Goal: Task Accomplishment & Management: Complete application form

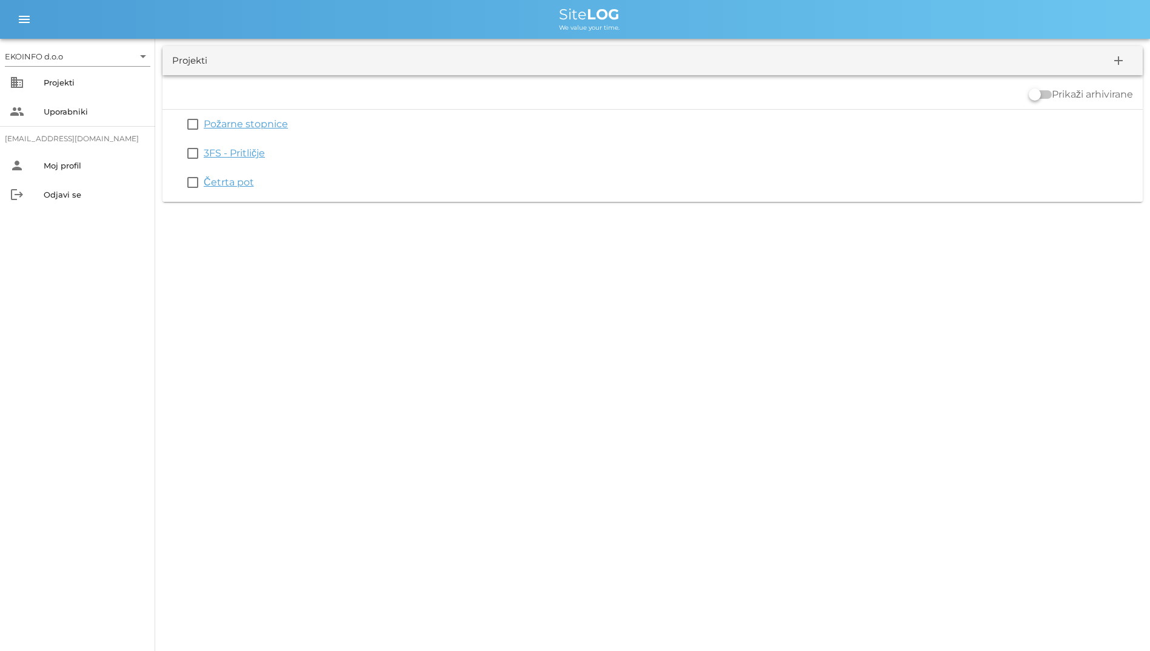
click at [0, 360] on div "EKOINFO d.o.o arrow_drop_down business Projekti people Uporabniki student2@info…" at bounding box center [77, 345] width 155 height 613
click at [87, 63] on input "text" at bounding box center [99, 56] width 68 height 19
click at [93, 67] on div "EKOINFO d.o.o" at bounding box center [80, 66] width 126 height 12
click at [93, 82] on div "Projekti" at bounding box center [95, 83] width 102 height 10
click at [121, 117] on div "Uporabniki" at bounding box center [95, 111] width 102 height 19
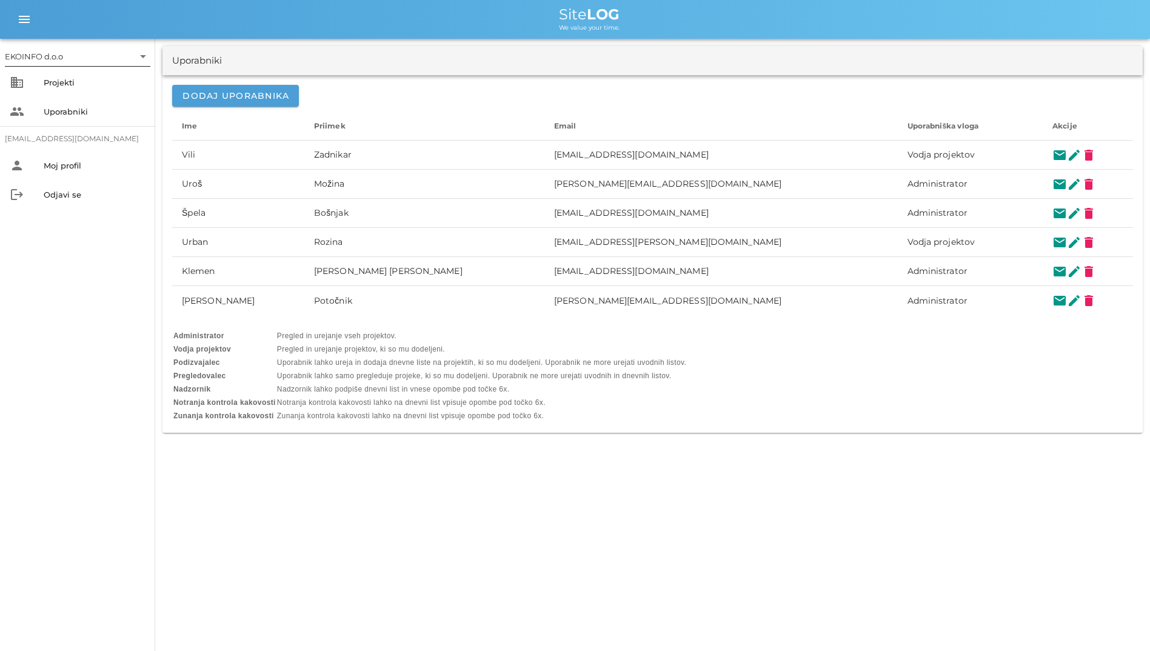
click at [119, 54] on input "text" at bounding box center [99, 56] width 68 height 19
click at [117, 79] on div "EKOINFO d.o.o" at bounding box center [80, 66] width 146 height 29
click at [116, 87] on div "Projekti" at bounding box center [95, 82] width 102 height 19
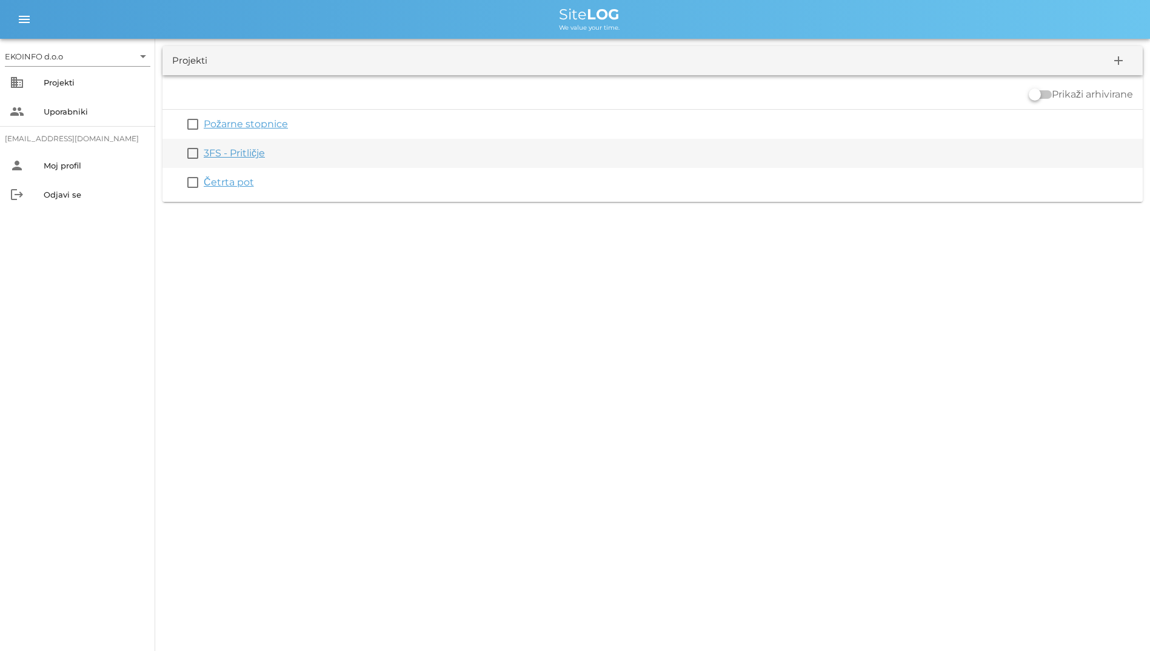
click at [212, 147] on link "3FS - Pritličje" at bounding box center [234, 153] width 61 height 12
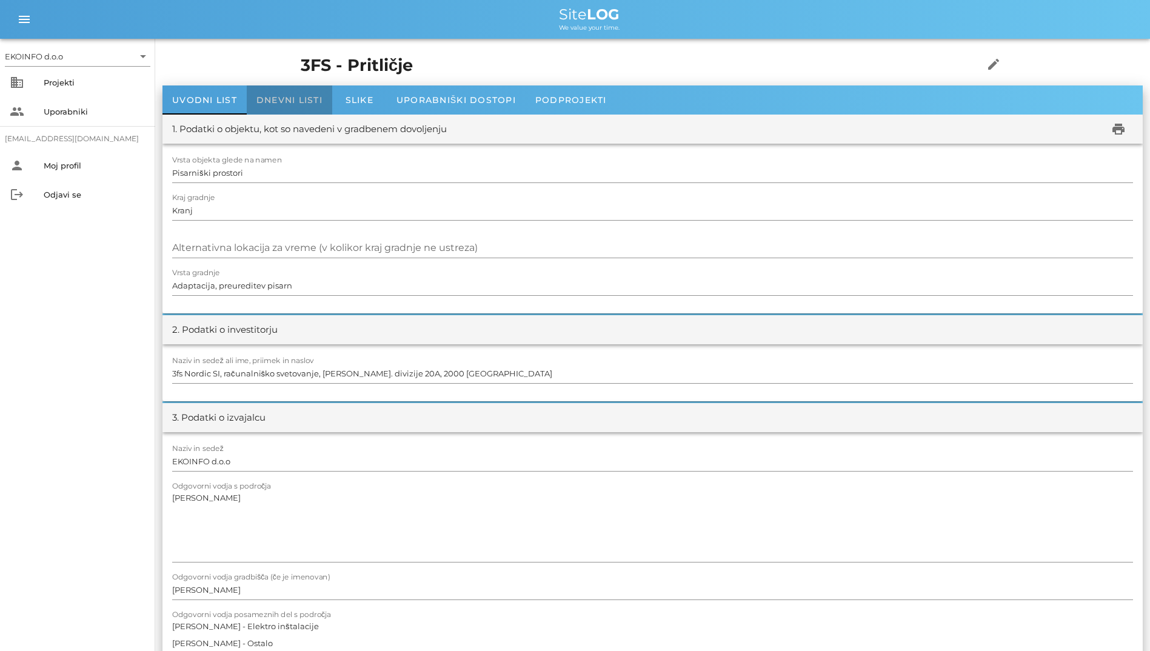
click at [292, 105] on span "Dnevni listi" at bounding box center [290, 100] width 66 height 11
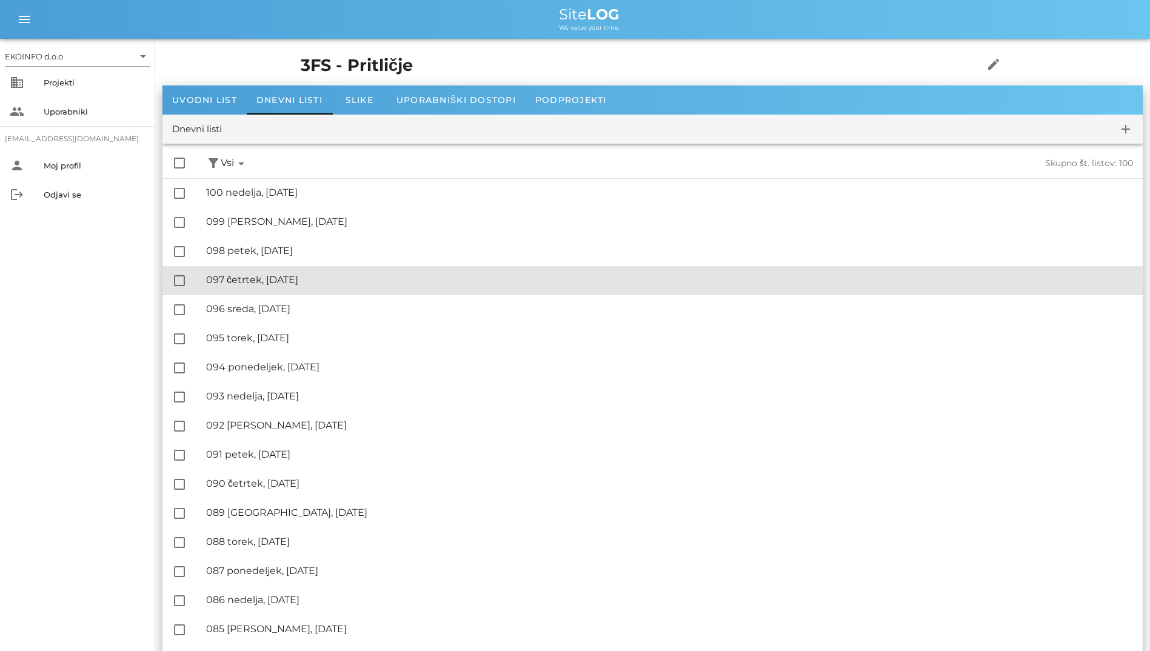
click at [232, 280] on div "🔏 097 četrtek, 09.10.2025" at bounding box center [669, 280] width 927 height 12
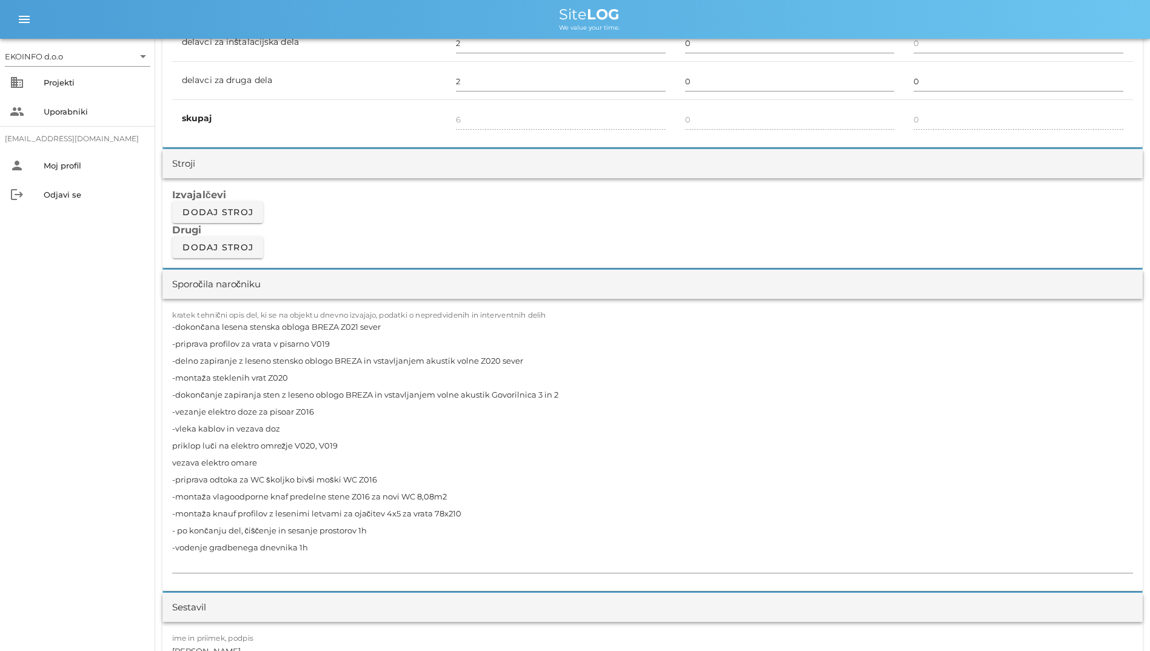
scroll to position [1213, 0]
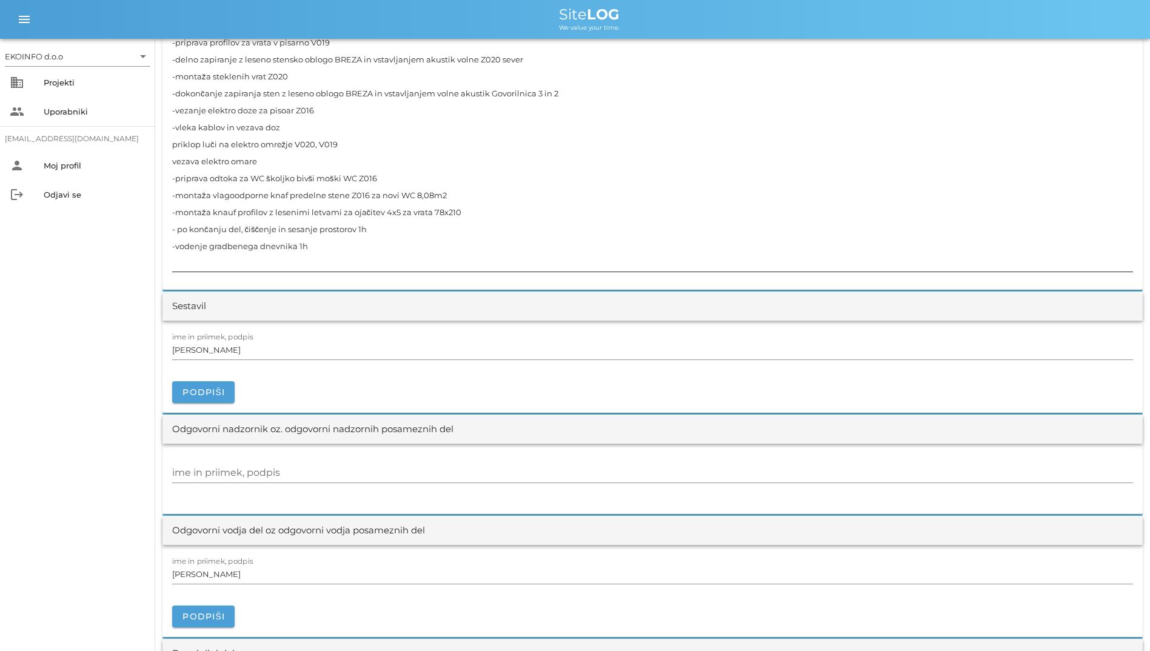
click at [319, 263] on textarea "-dokončana lesena stenska obloga BREZA Z021 sever -priprava profilov za vrata v…" at bounding box center [652, 144] width 961 height 255
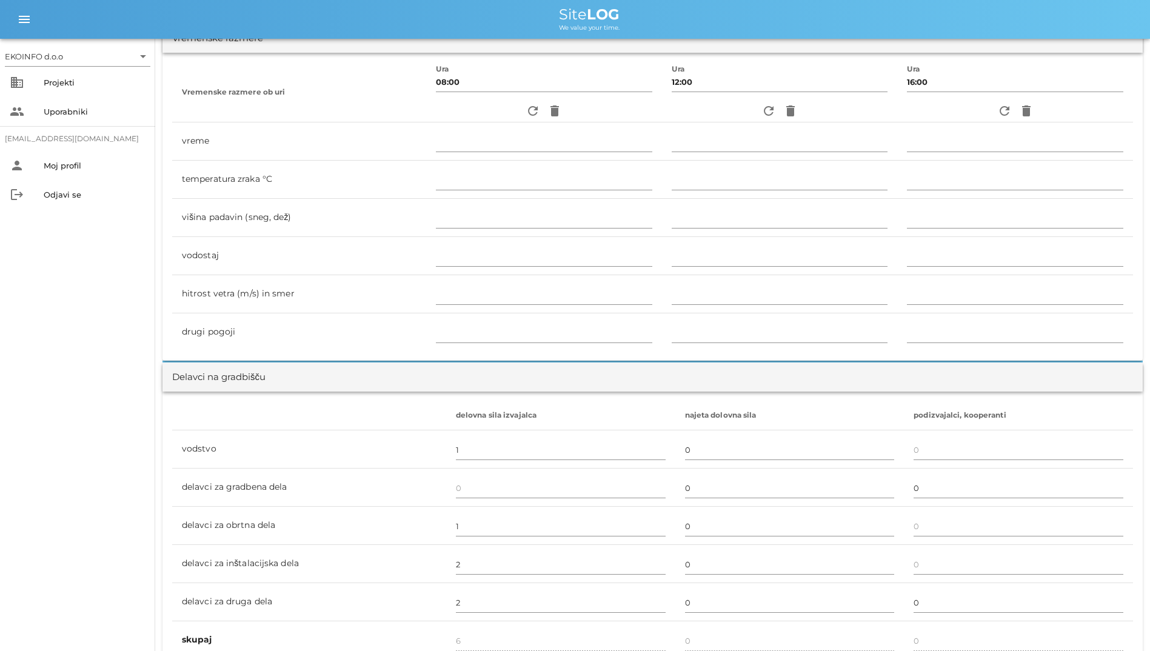
scroll to position [182, 0]
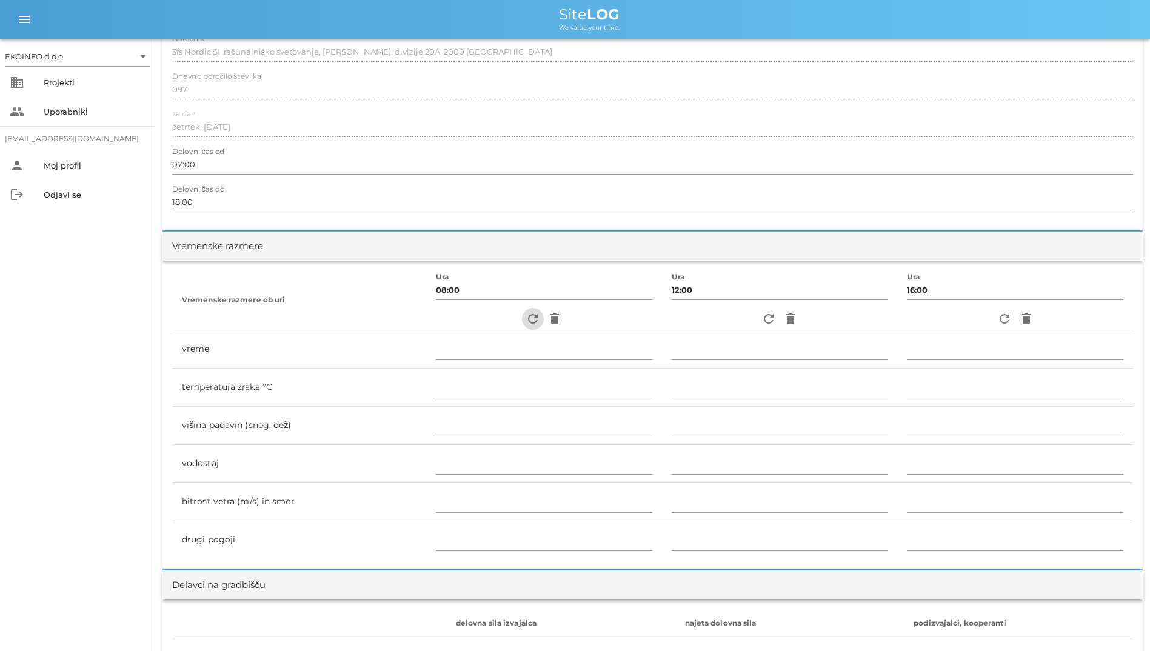
click at [526, 319] on icon "refresh" at bounding box center [533, 319] width 15 height 15
type input "pretežno oblačno"
type input "10"
type input "0"
type input "0.56 m/s šibek J"
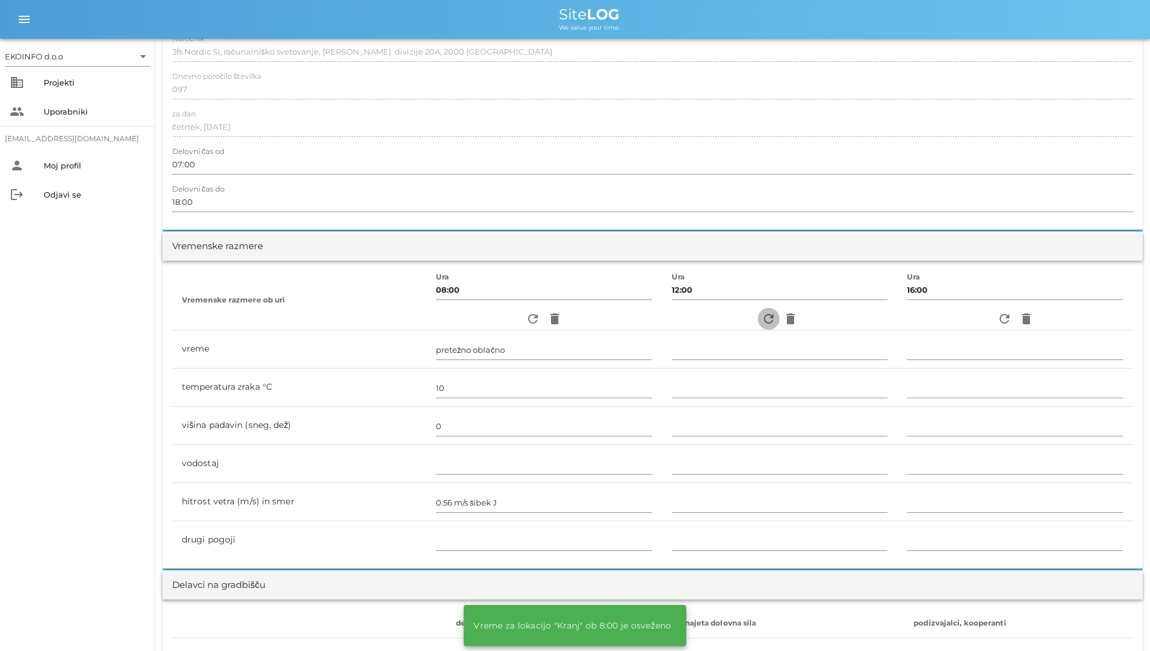
click at [758, 318] on span "refresh" at bounding box center [769, 319] width 22 height 15
type input "oblačno"
type input "17"
type input "0"
type input "0.83 m/s šibek JV"
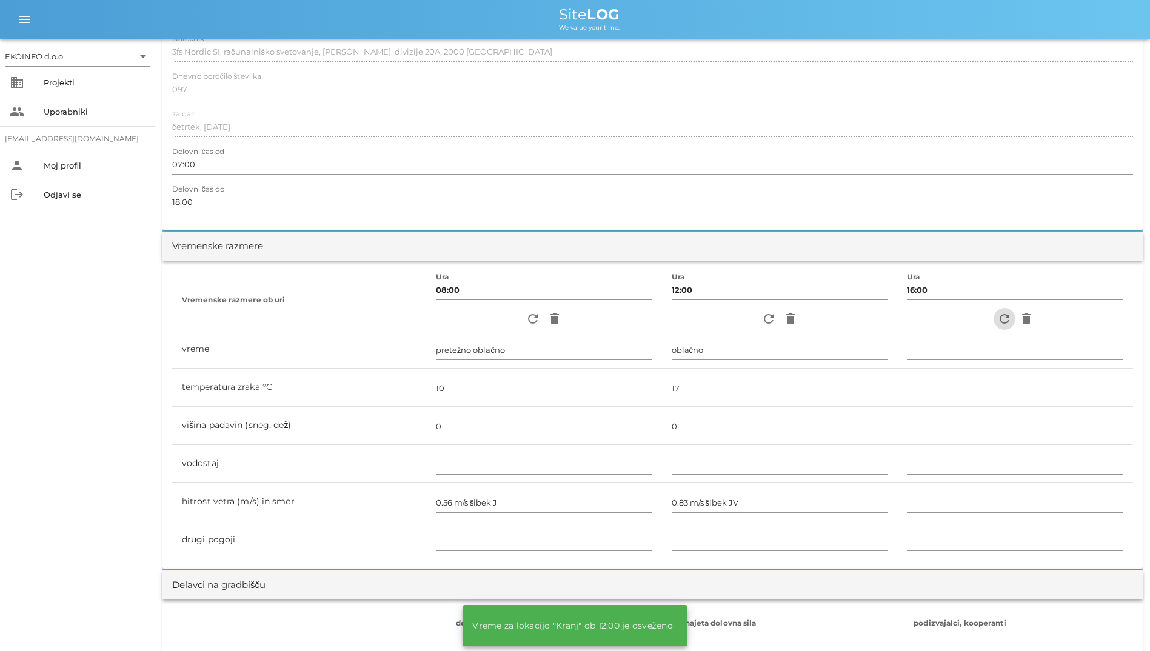
click at [1004, 323] on icon "refresh" at bounding box center [1005, 319] width 15 height 15
type input "pretežno oblačno"
type input "14"
type input "0"
type input "0.83 m/s šibek SZ"
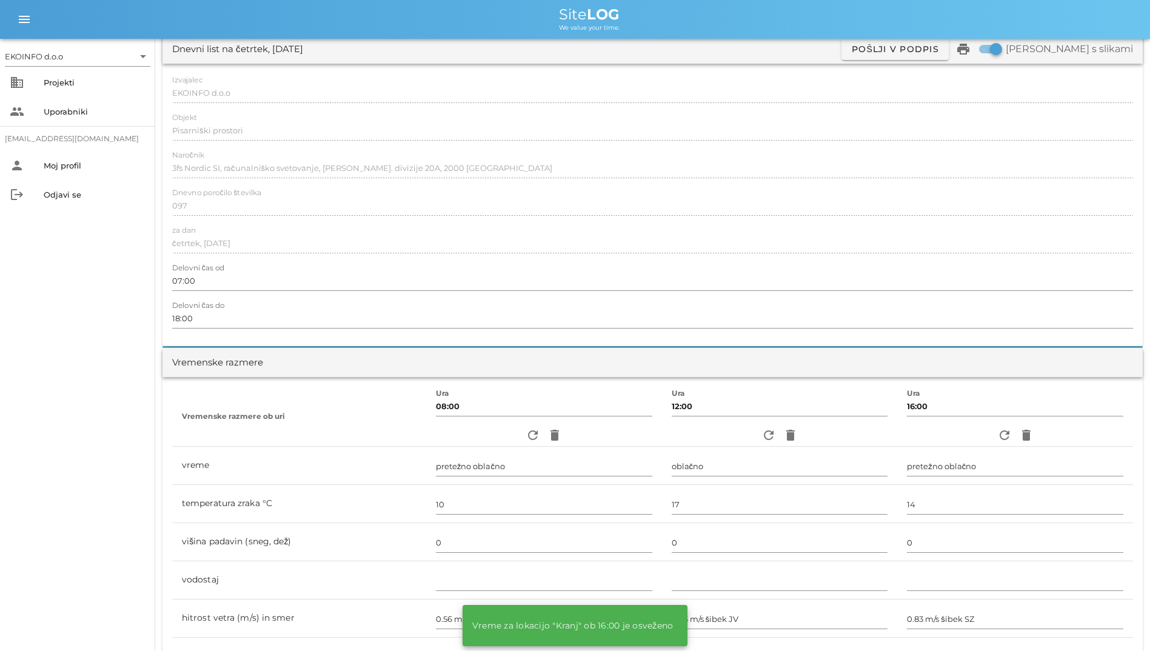
scroll to position [0, 0]
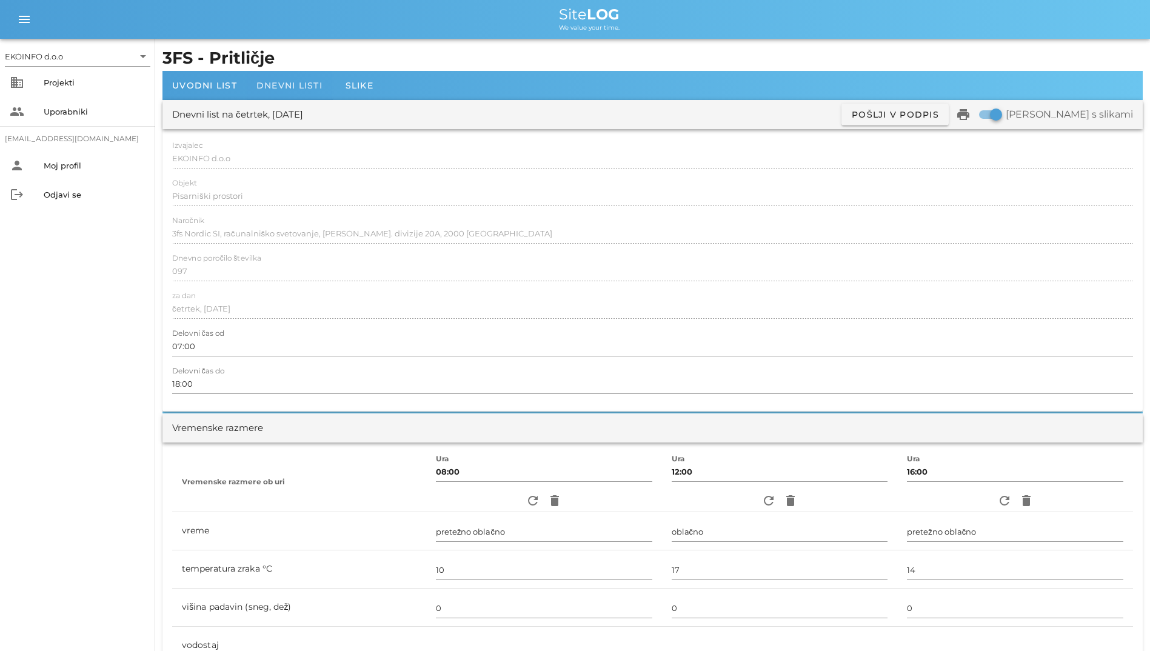
click at [266, 90] on span "Dnevni listi" at bounding box center [290, 85] width 66 height 11
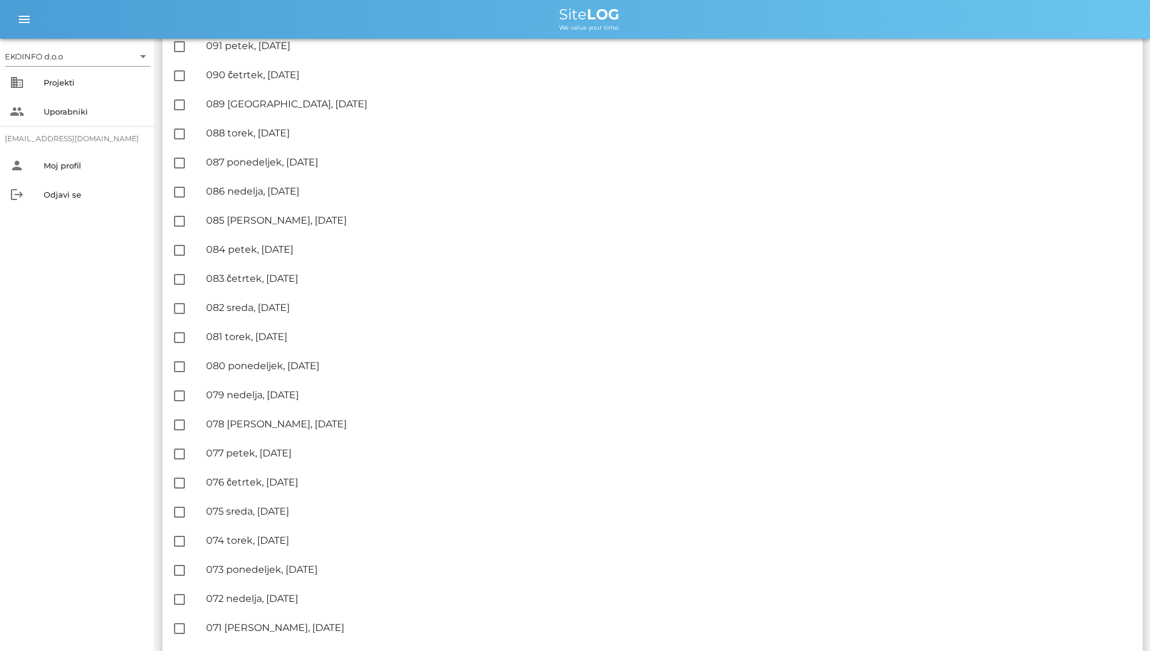
scroll to position [33, 0]
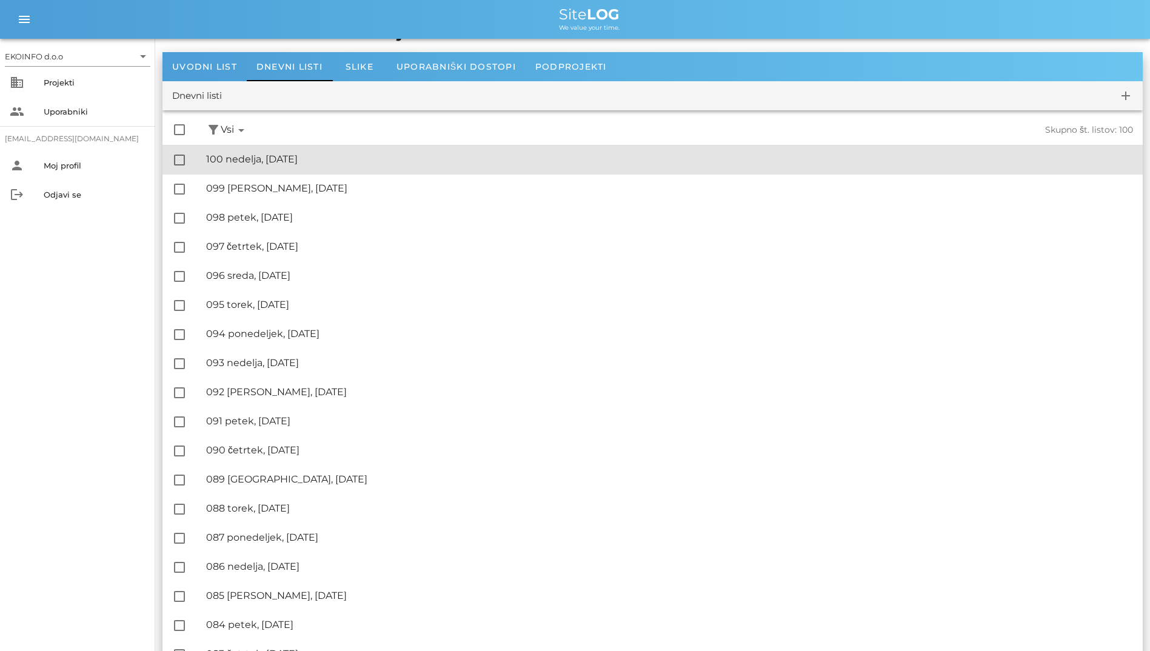
click at [315, 155] on div "🔏 100 nedelja, 12.10.2025" at bounding box center [669, 159] width 927 height 12
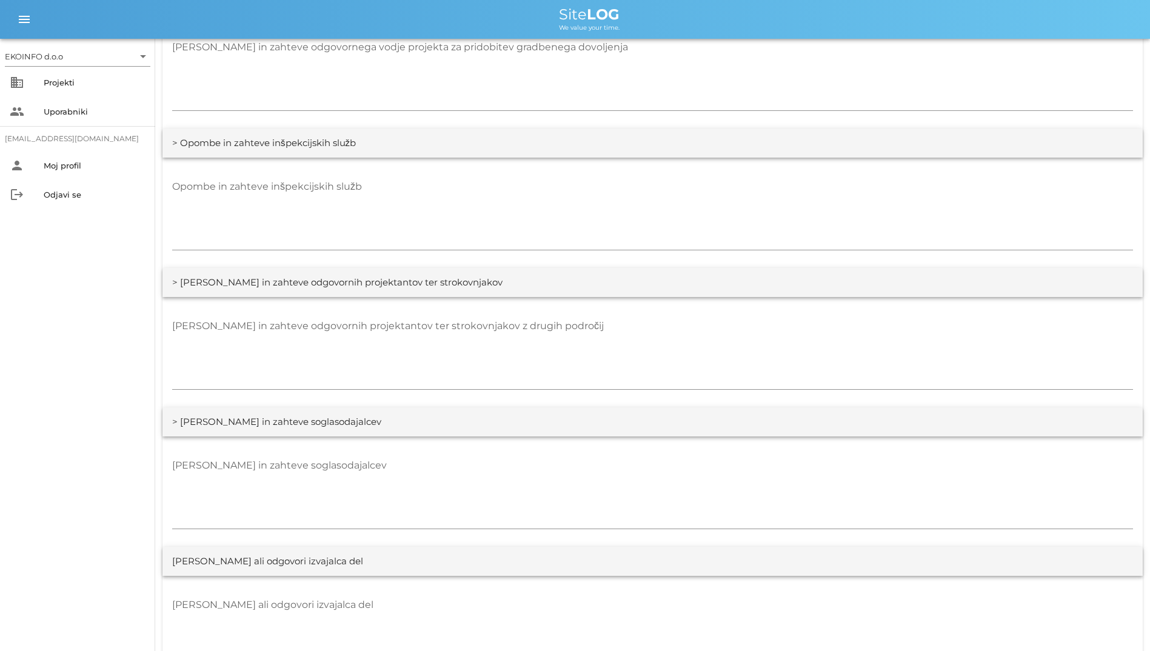
scroll to position [2140, 0]
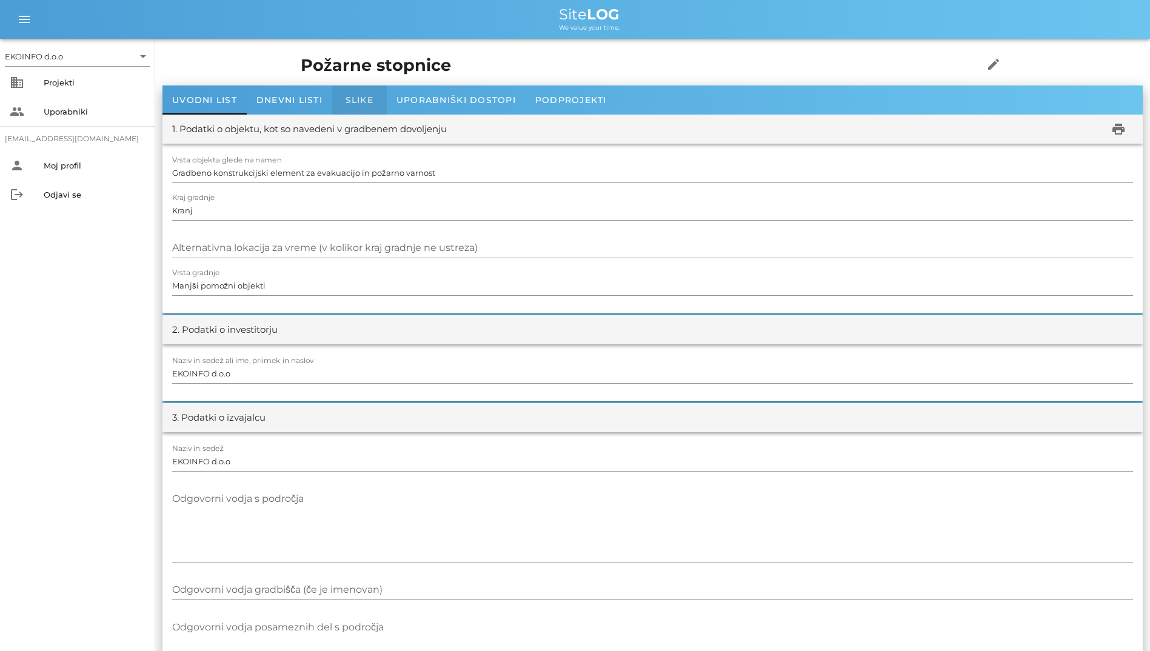
click at [374, 92] on div "Slike" at bounding box center [359, 100] width 55 height 29
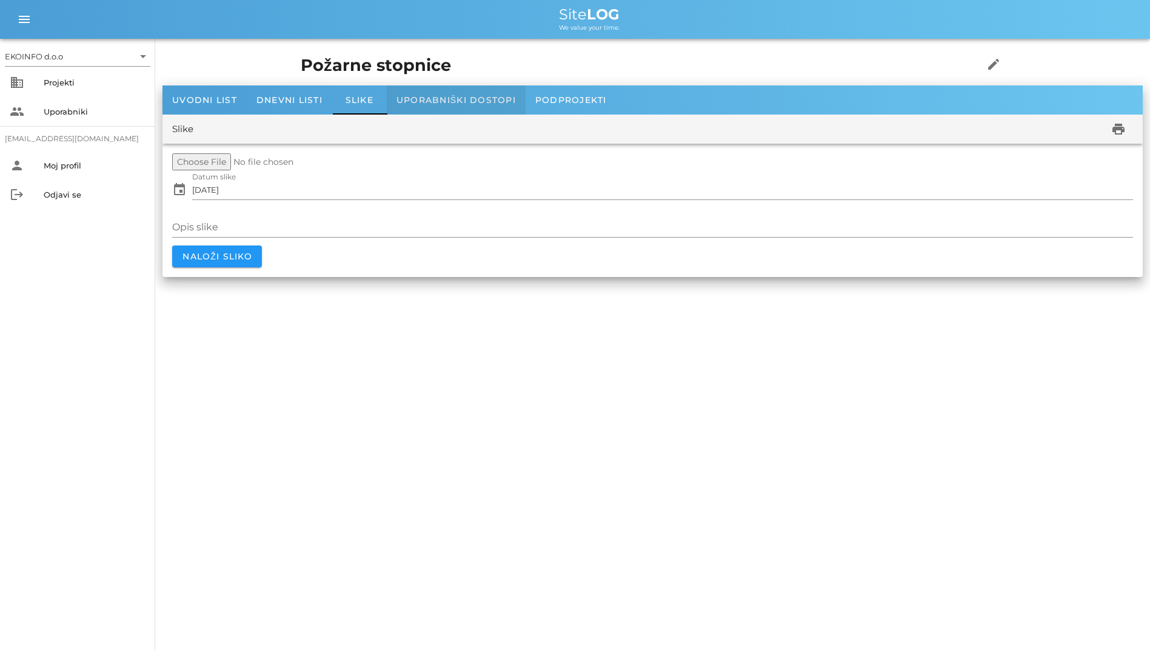
click at [403, 92] on div "Uporabniški dostopi" at bounding box center [456, 100] width 139 height 29
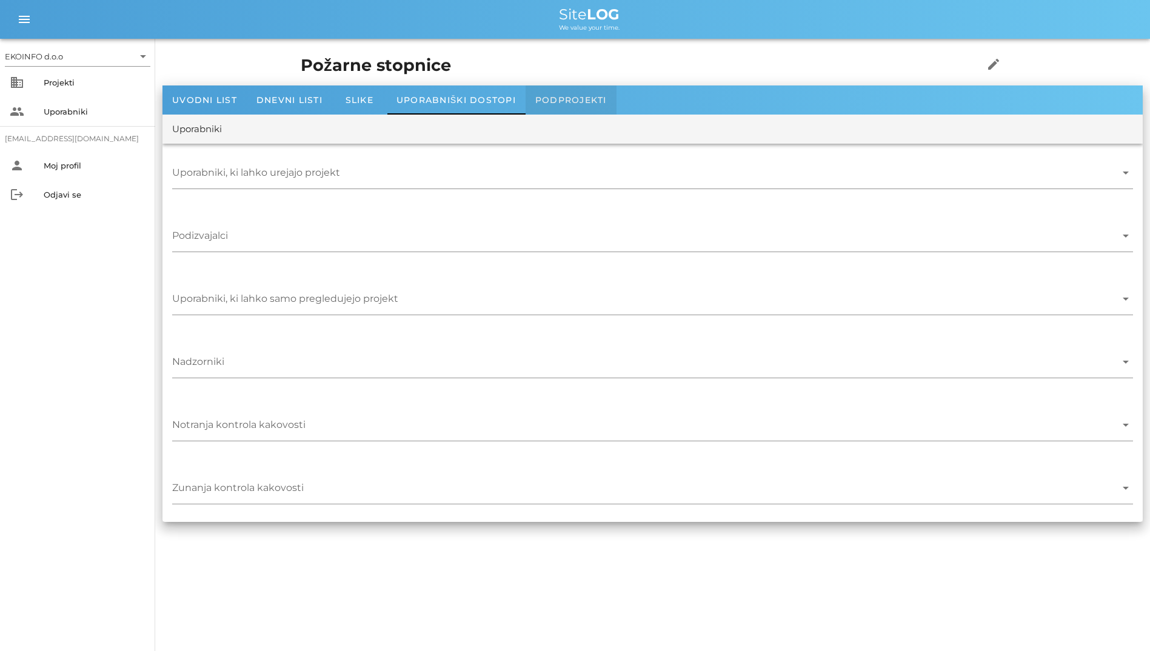
click at [543, 113] on div "Podprojekti" at bounding box center [571, 100] width 91 height 29
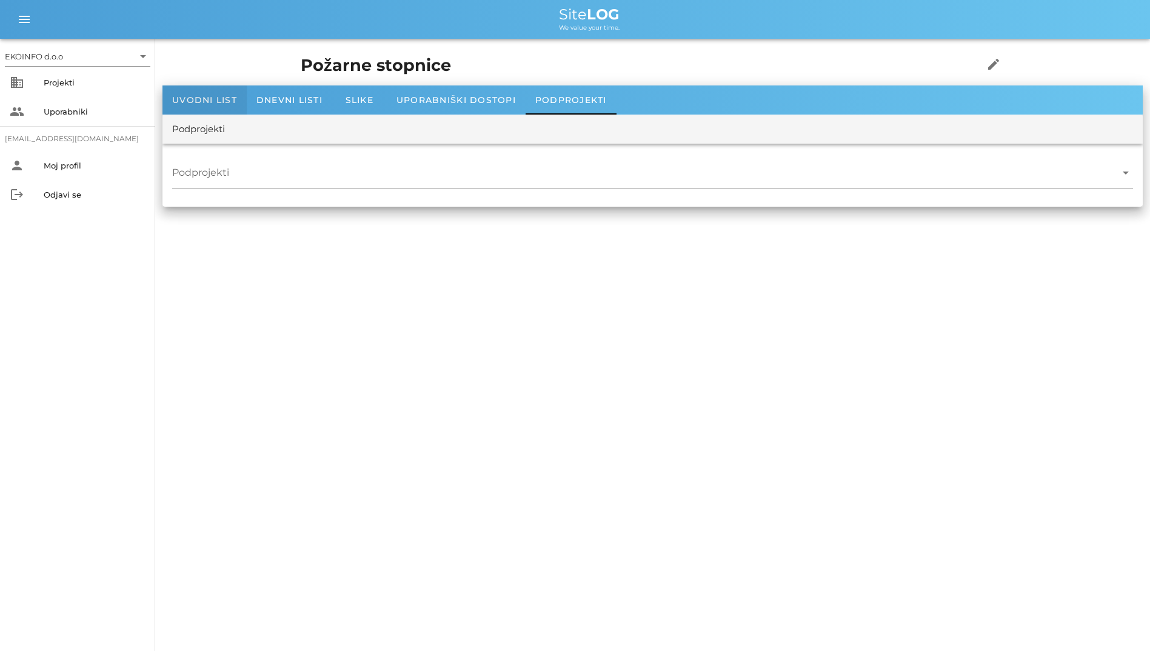
click at [238, 95] on div "Uvodni list" at bounding box center [205, 100] width 84 height 29
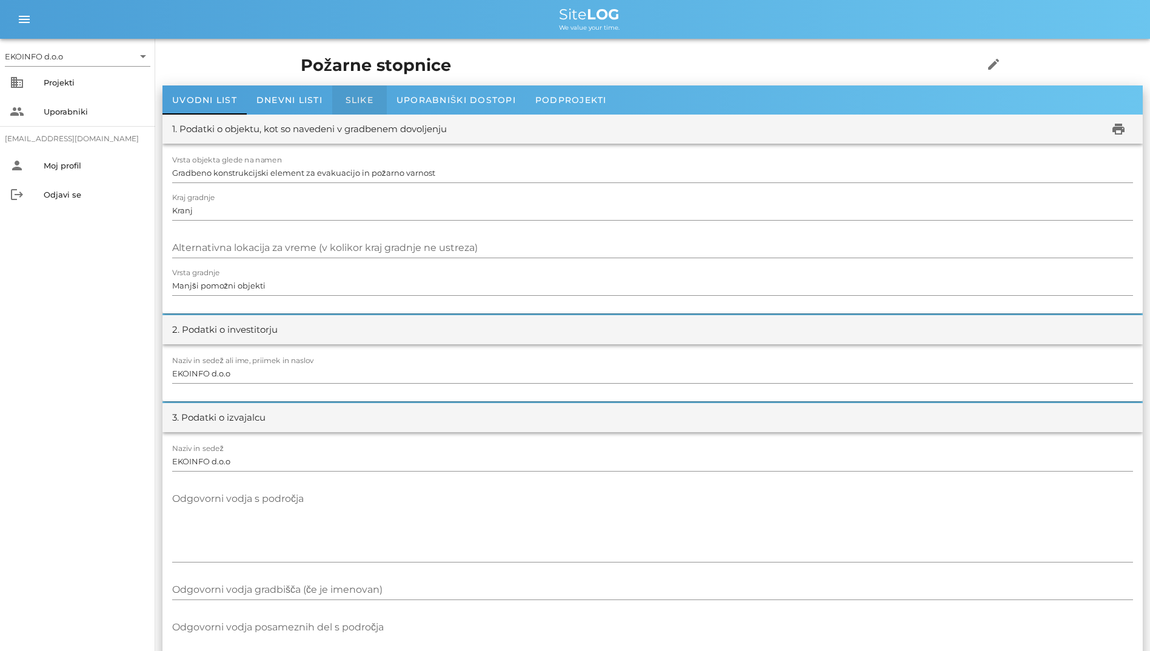
click at [343, 106] on div "Slike" at bounding box center [359, 100] width 55 height 29
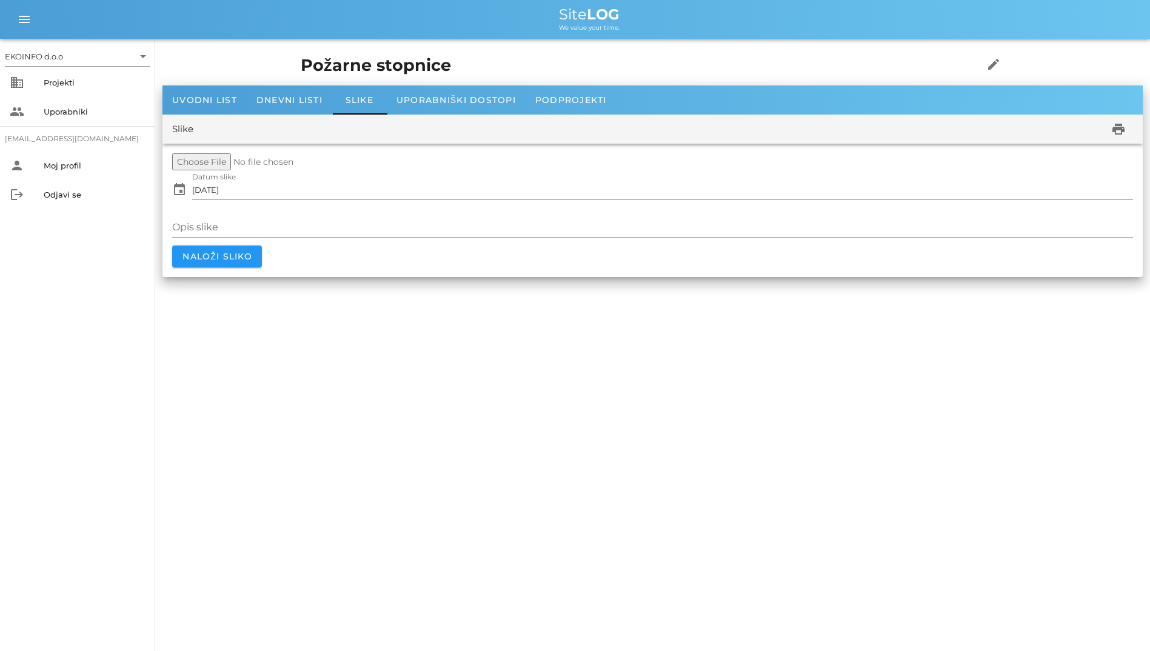
click at [212, 157] on input "file" at bounding box center [265, 161] width 186 height 17
click at [423, 104] on span "Uporabniški dostopi" at bounding box center [456, 100] width 119 height 11
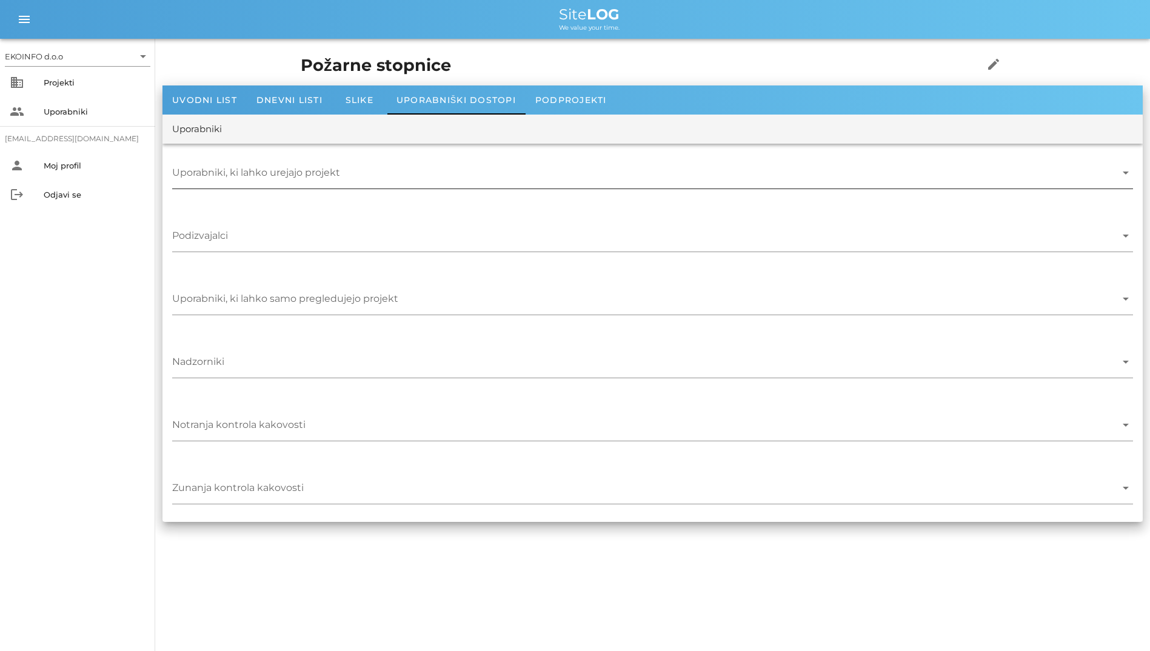
click at [365, 159] on div "Uporabniki, ki lahko urejajo projekt arrow_drop_down" at bounding box center [652, 176] width 961 height 41
click at [360, 173] on input "Uporabniki, ki lahko urejajo projekt" at bounding box center [644, 175] width 944 height 19
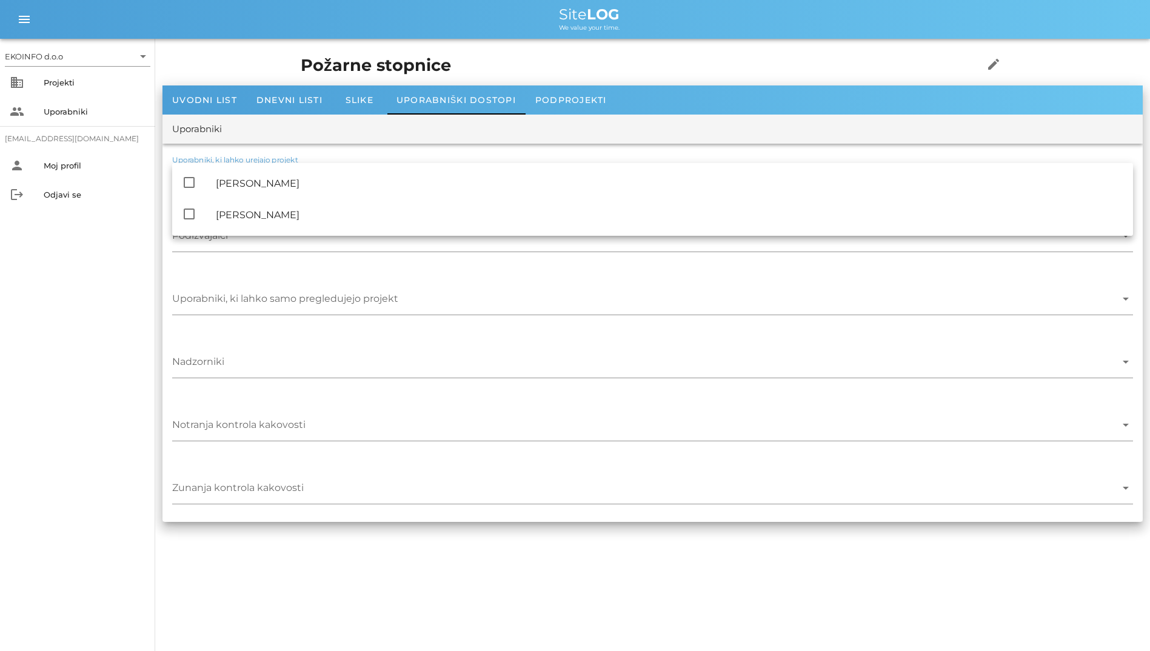
click at [297, 141] on div "Uporabniki" at bounding box center [653, 129] width 981 height 29
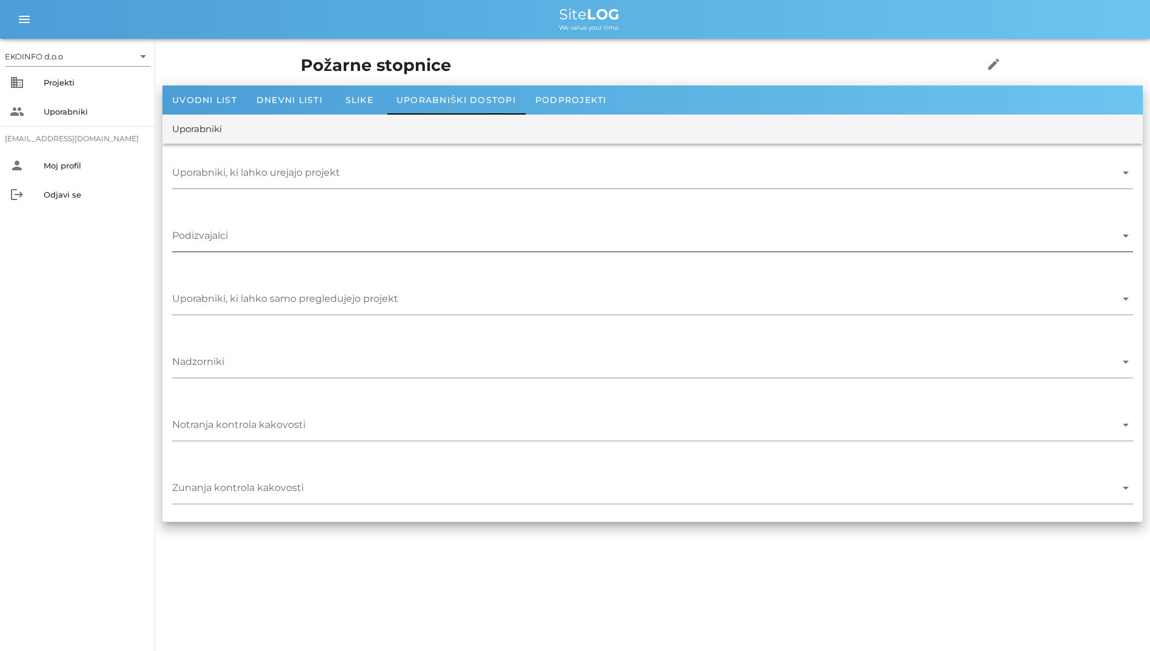
click at [247, 240] on input "Podizvajalci" at bounding box center [644, 238] width 944 height 19
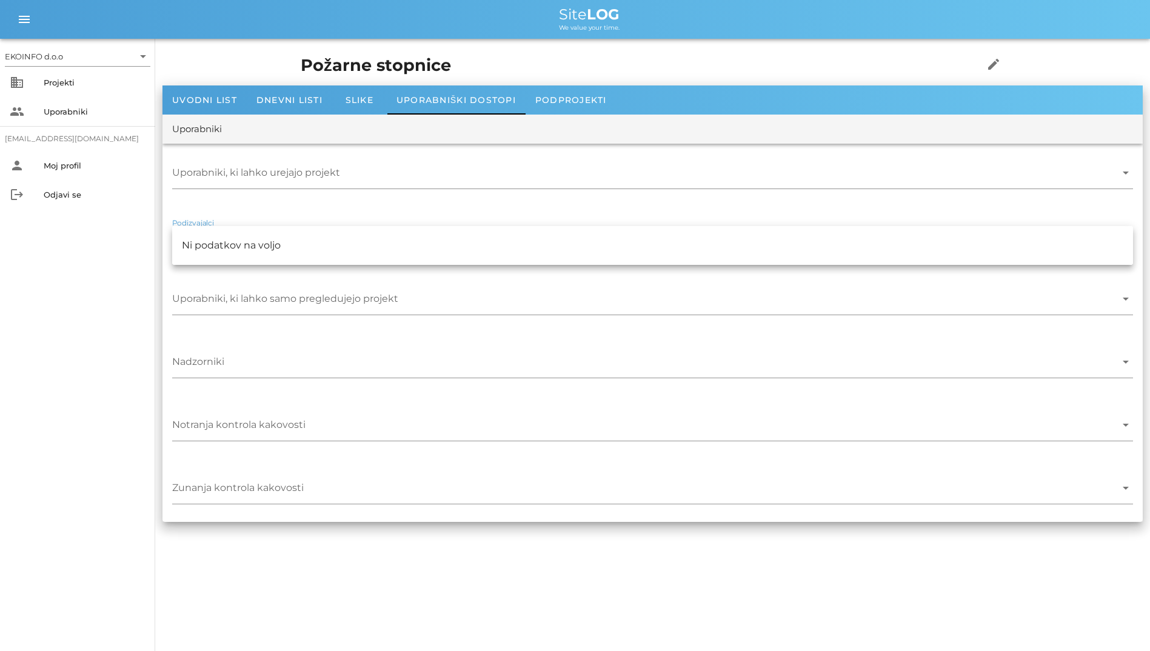
click at [254, 224] on div "Podizvajalci arrow_drop_down" at bounding box center [652, 239] width 961 height 41
click at [263, 204] on div "Uporabniki, ki lahko urejajo projekt arrow_drop_down" at bounding box center [653, 175] width 981 height 63
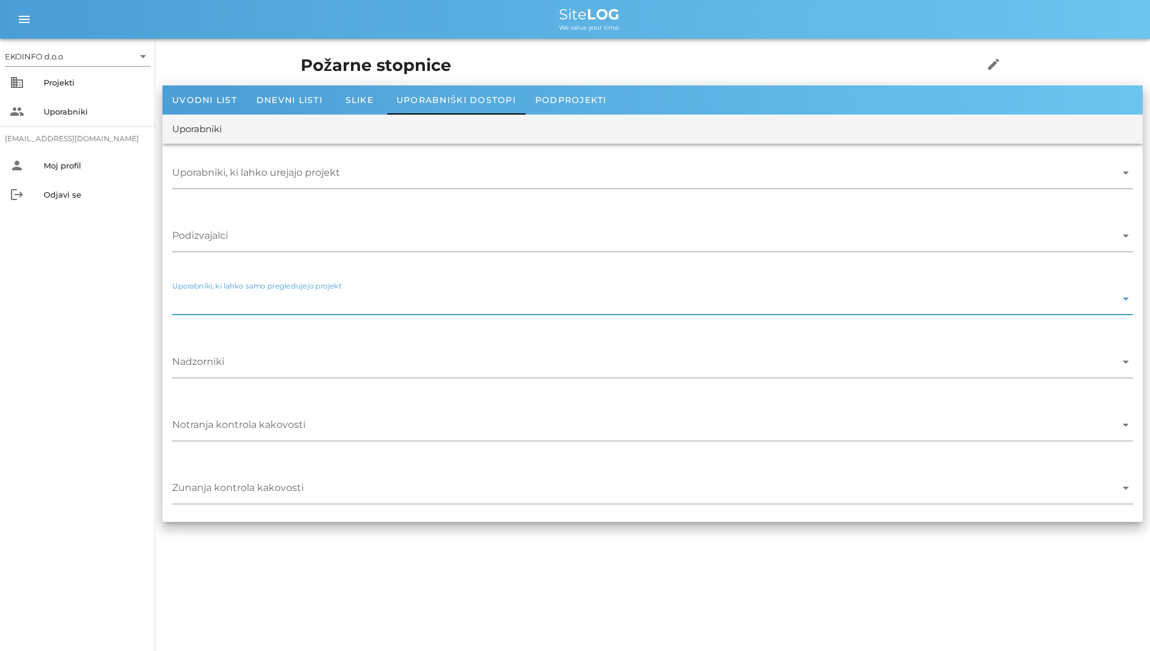
click at [290, 294] on input "Uporabniki, ki lahko samo pregledujejo projekt" at bounding box center [644, 301] width 944 height 19
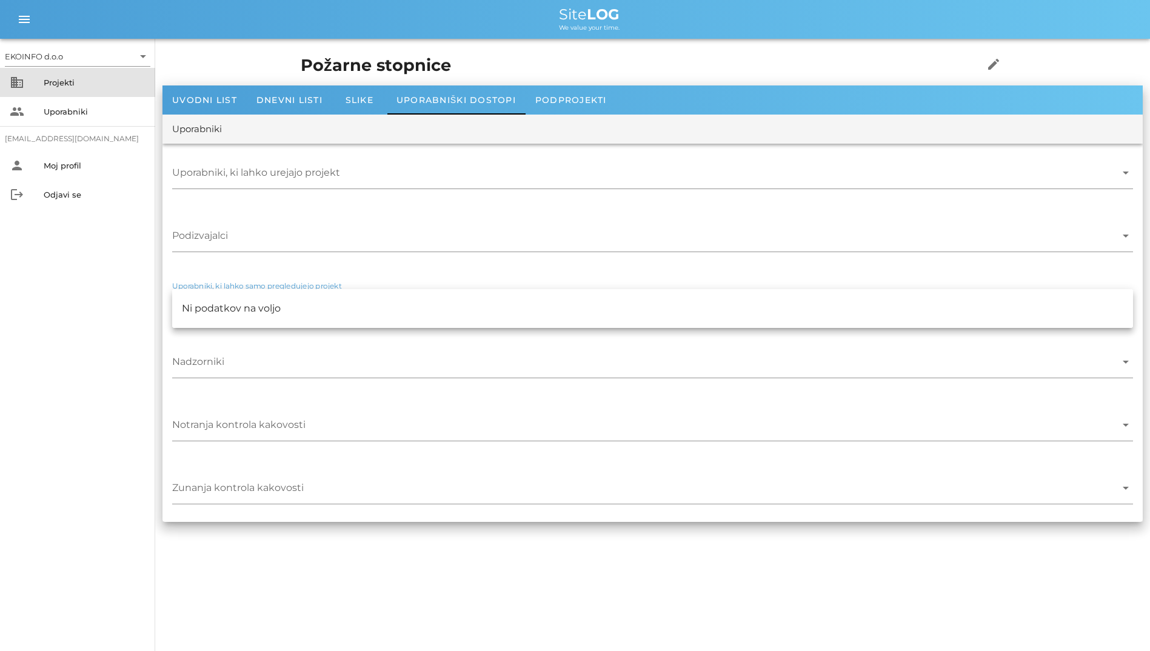
click at [86, 82] on div "Projekti" at bounding box center [95, 83] width 102 height 10
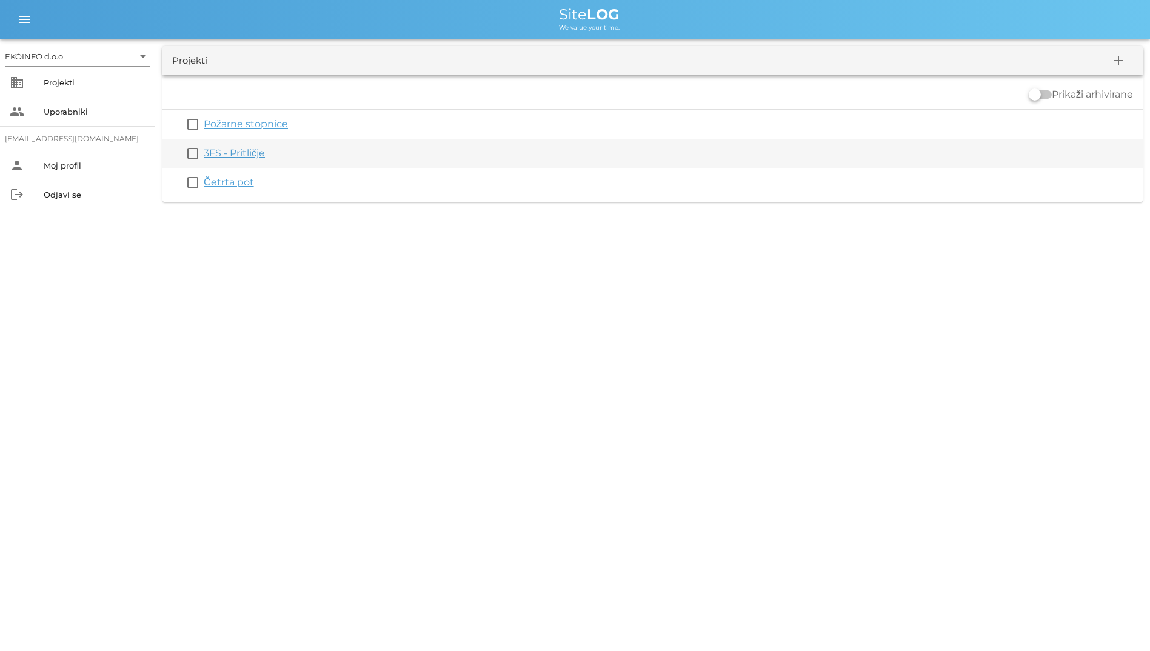
click at [233, 154] on link "3FS - Pritličje" at bounding box center [234, 153] width 61 height 12
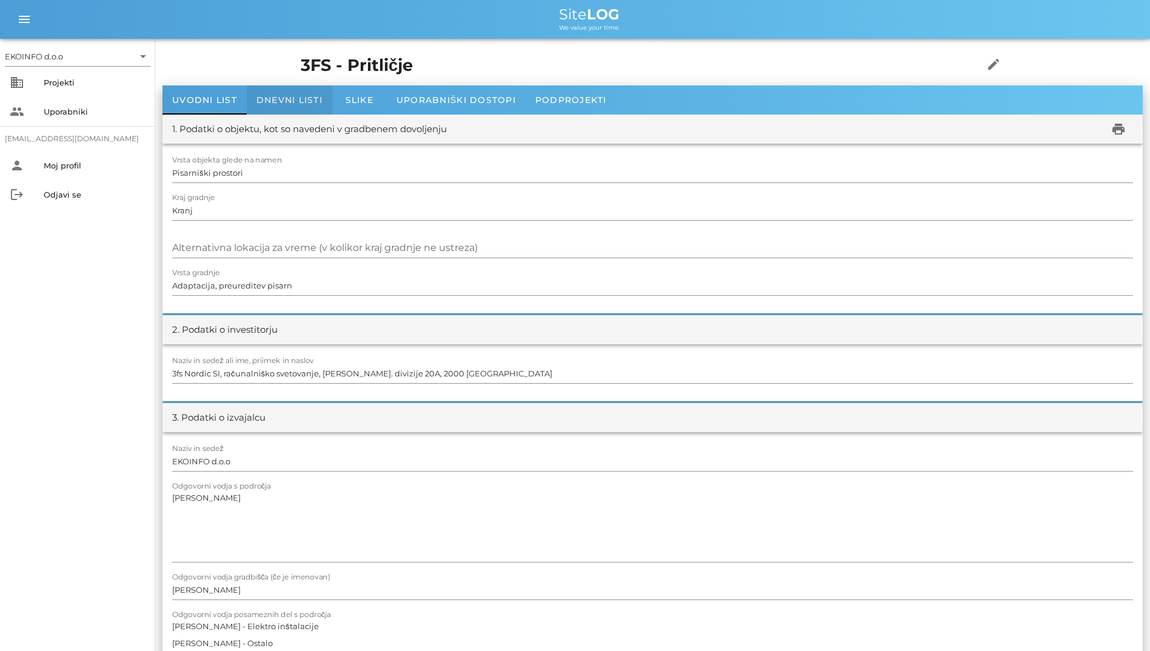
click at [280, 104] on span "Dnevni listi" at bounding box center [290, 100] width 66 height 11
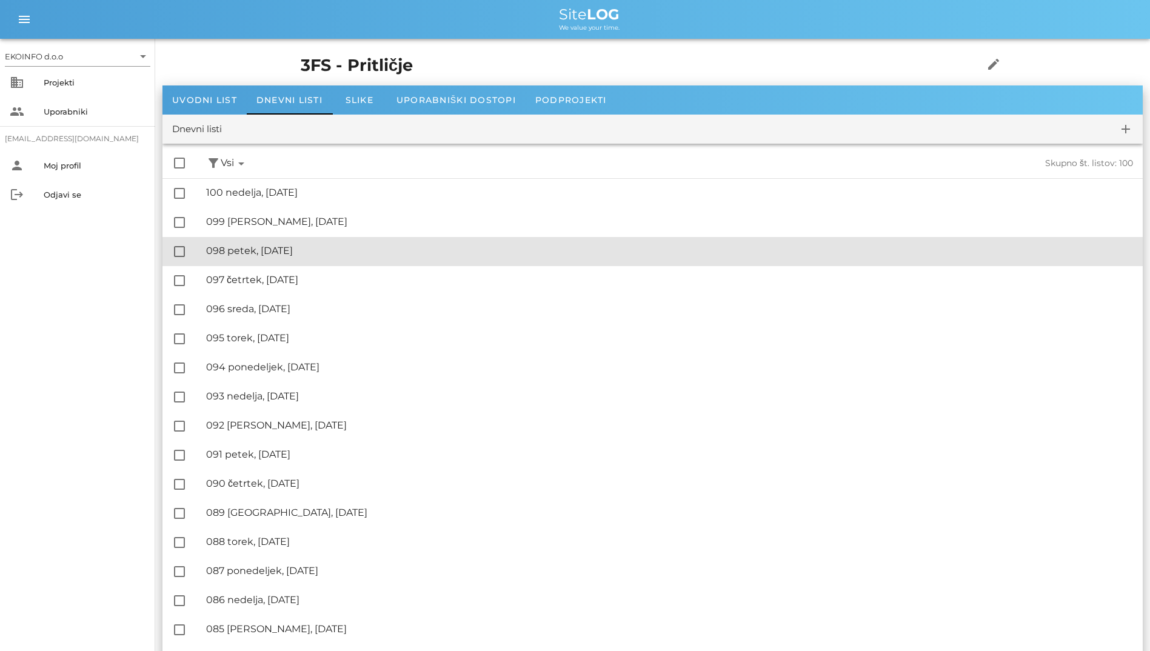
click at [249, 242] on div "🔏 098 petek, 10.10.2025 ✓ Podpisal: Nadzornik ✓ Podpisal: Sestavljalec ✓ Podpis…" at bounding box center [669, 251] width 927 height 27
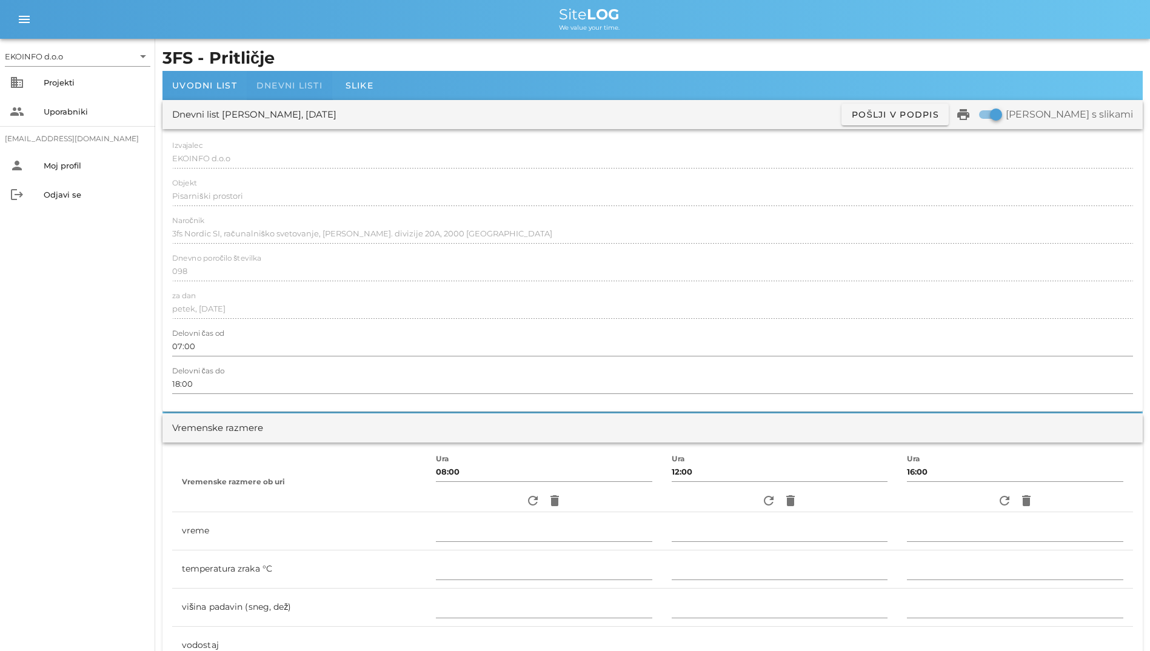
click at [269, 85] on span "Dnevni listi" at bounding box center [290, 85] width 66 height 11
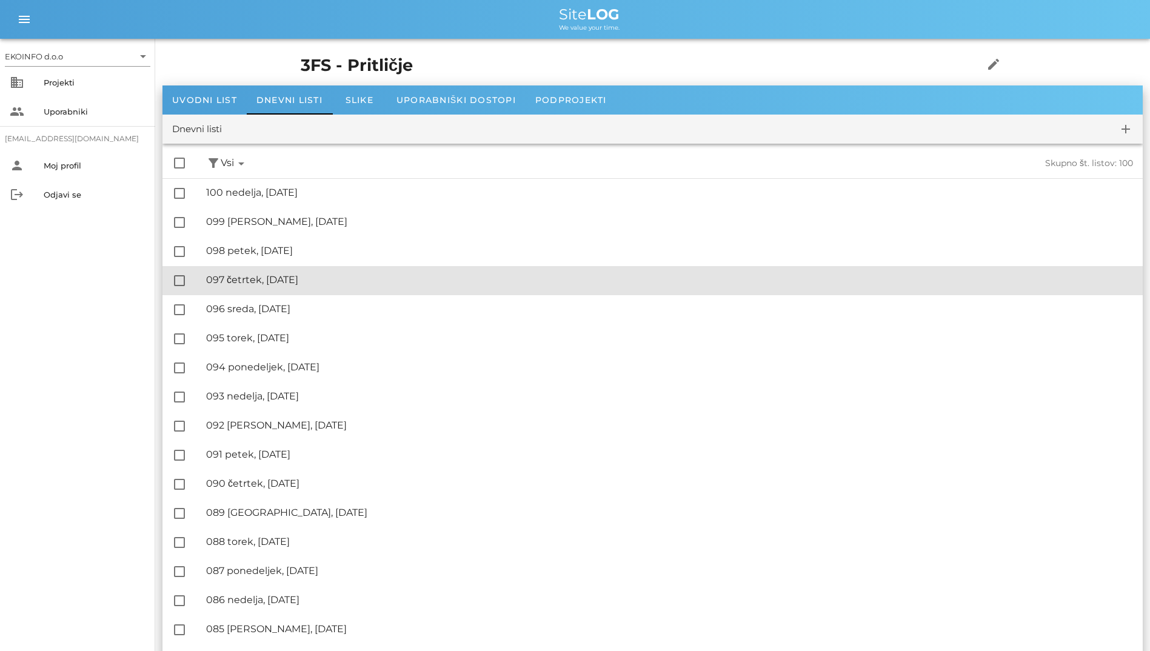
click at [315, 276] on div "🔏 097 četrtek, 09.10.2025" at bounding box center [669, 280] width 927 height 12
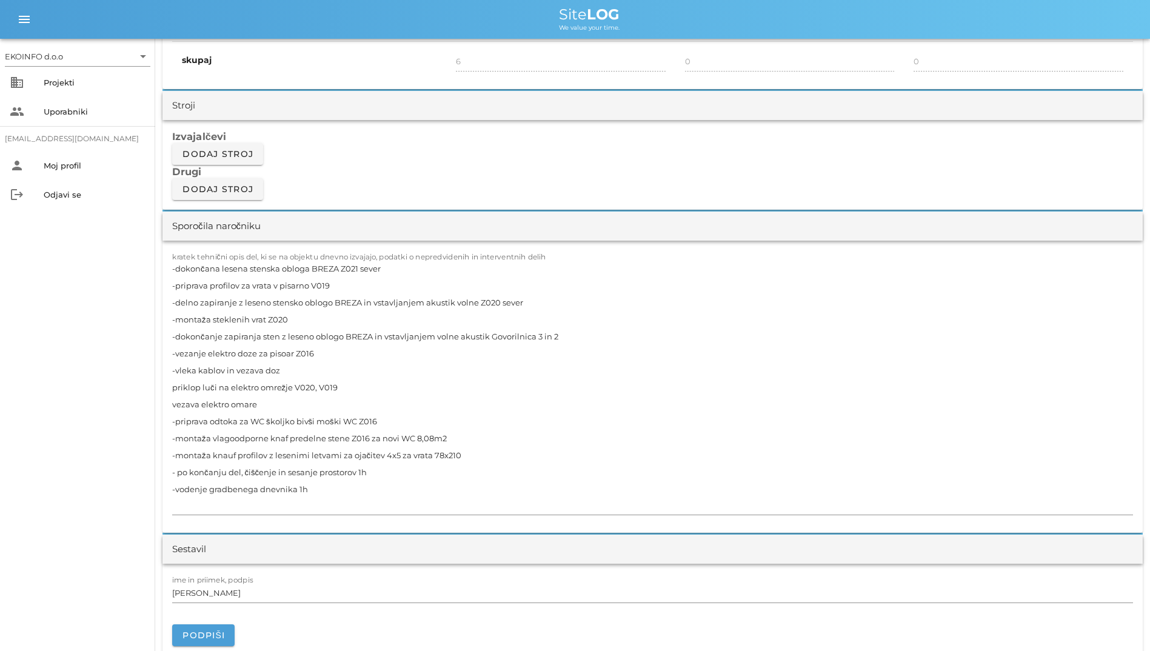
scroll to position [970, 0]
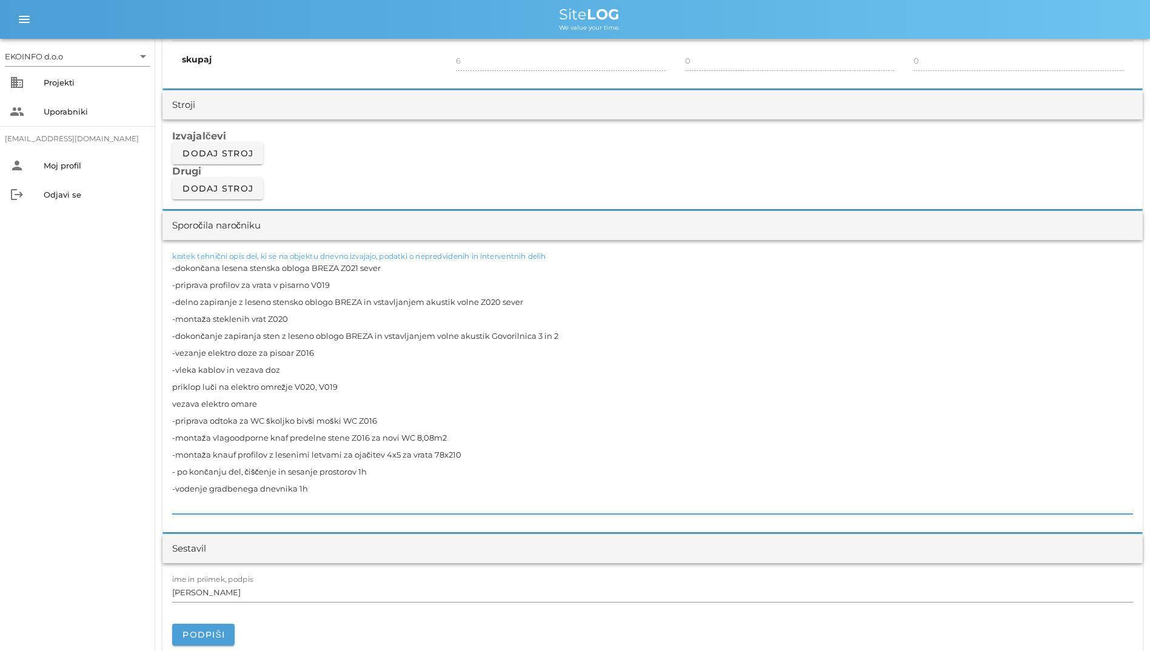
drag, startPoint x: 318, startPoint y: 314, endPoint x: 140, endPoint y: 301, distance: 178.1
click at [140, 301] on div "EKOINFO d.o.o arrow_drop_down business Projekti people Uporabniki student2@info…" at bounding box center [575, 516] width 1150 height 2973
click at [275, 342] on textarea "-dokončana lesena stenska obloga BREZA Z021 sever -priprava profilov za vrata v…" at bounding box center [652, 387] width 961 height 255
click at [245, 443] on textarea "-dokončana lesena stenska obloga BREZA Z021 sever -priprava profilov za vrata v…" at bounding box center [652, 387] width 961 height 255
drag, startPoint x: 220, startPoint y: 440, endPoint x: 191, endPoint y: 444, distance: 28.8
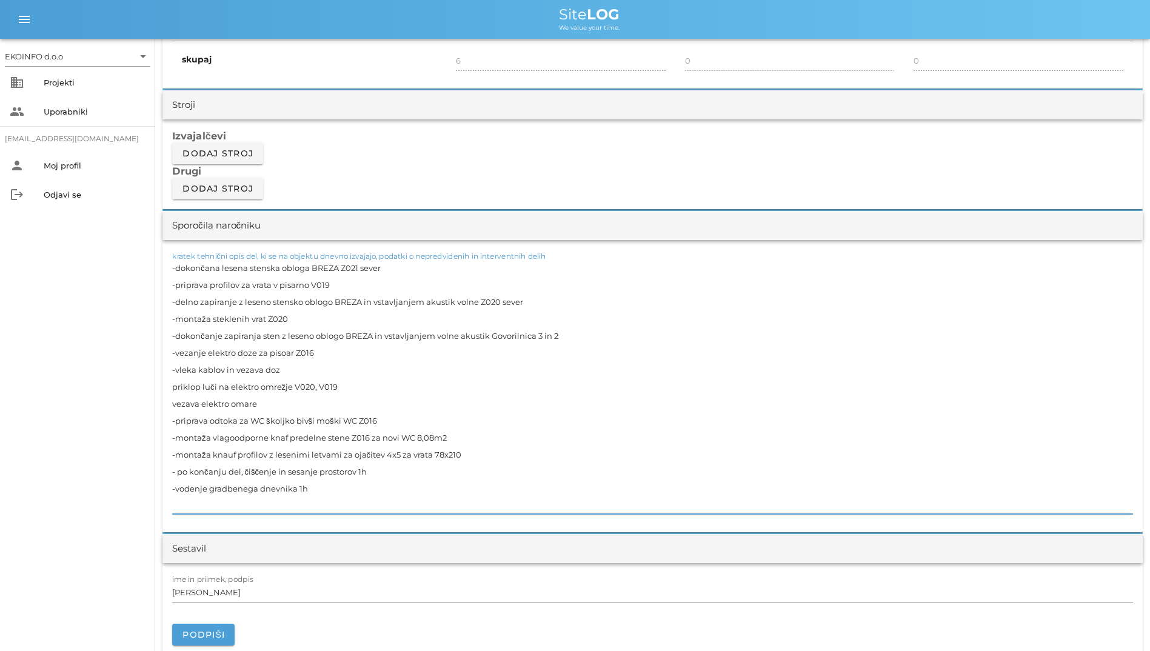
click at [191, 444] on textarea "-dokončana lesena stenska obloga BREZA Z021 sever -priprava profilov za vrata v…" at bounding box center [652, 387] width 961 height 255
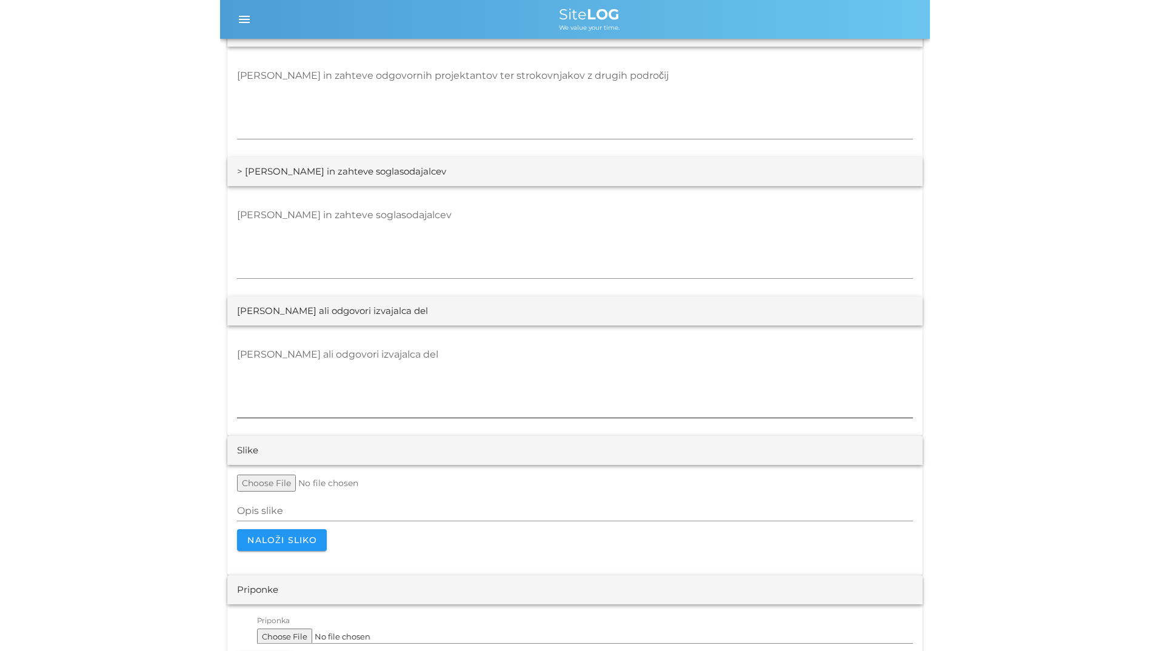
scroll to position [2261, 0]
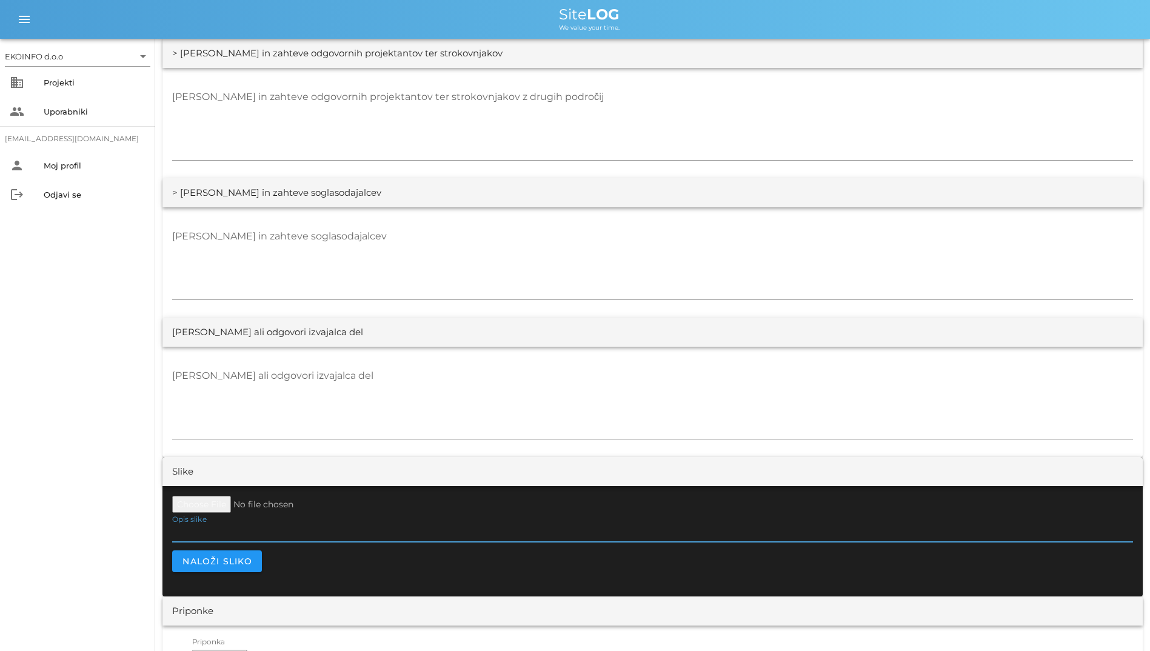
click at [223, 534] on input "Opis slike" at bounding box center [652, 532] width 961 height 19
click at [317, 415] on textarea "[PERSON_NAME] ali odgovori izvajalca del" at bounding box center [652, 402] width 961 height 73
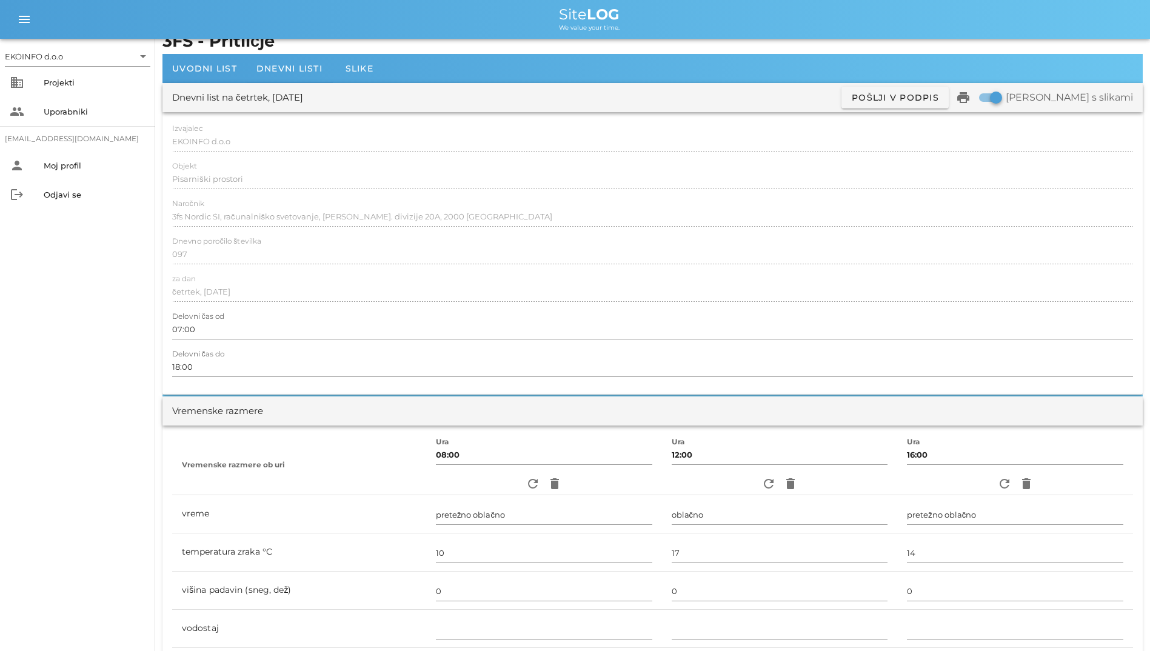
scroll to position [0, 0]
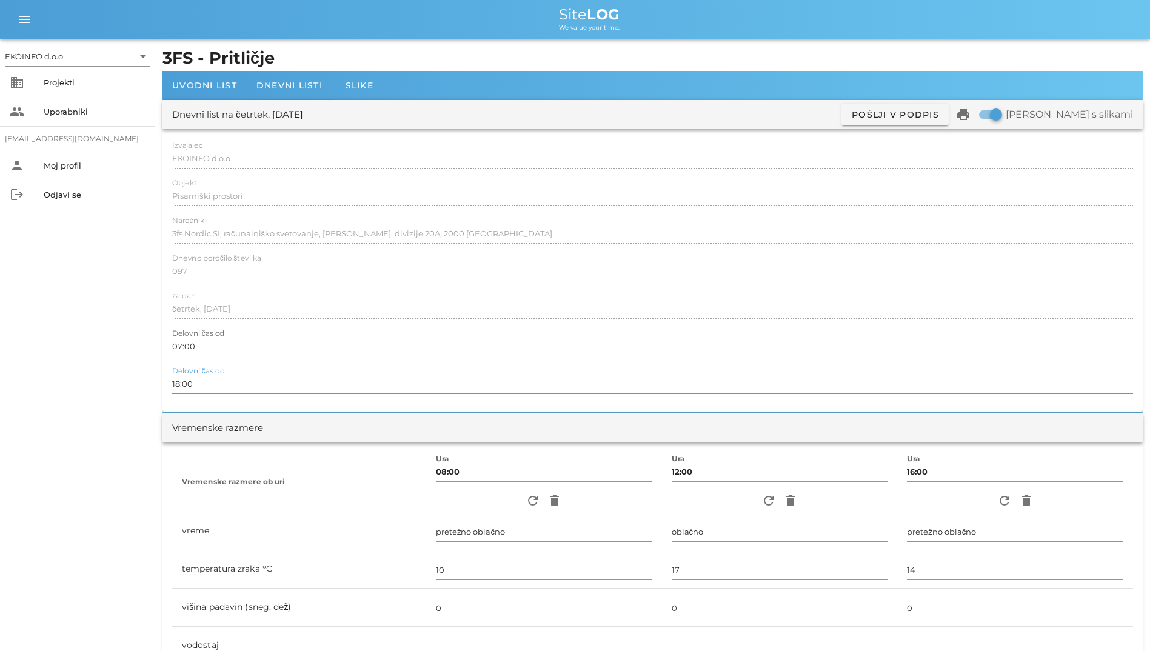
drag, startPoint x: 237, startPoint y: 383, endPoint x: 149, endPoint y: 250, distance: 159.0
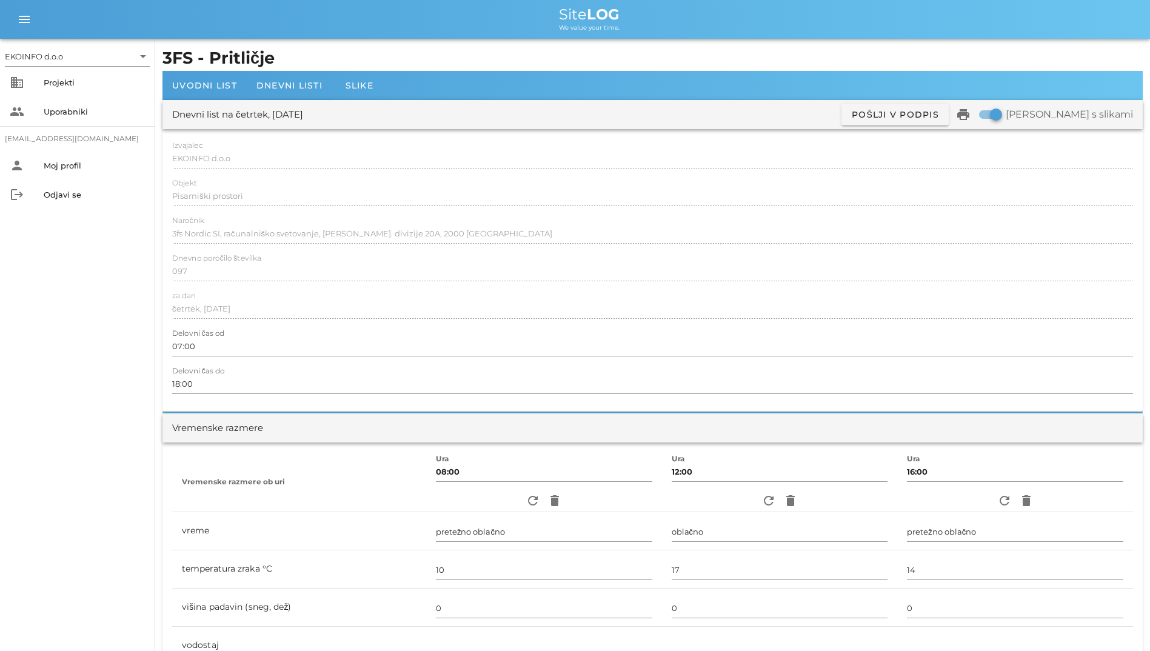
drag, startPoint x: 166, startPoint y: 141, endPoint x: 233, endPoint y: 206, distance: 93.5
click at [233, 206] on div "Izvajalec EKOINFO d.o.o Objekt Pisarniški prostori Naročnik 3fs Nordic SI, raču…" at bounding box center [653, 270] width 981 height 283
click at [971, 109] on icon "print" at bounding box center [963, 114] width 15 height 15
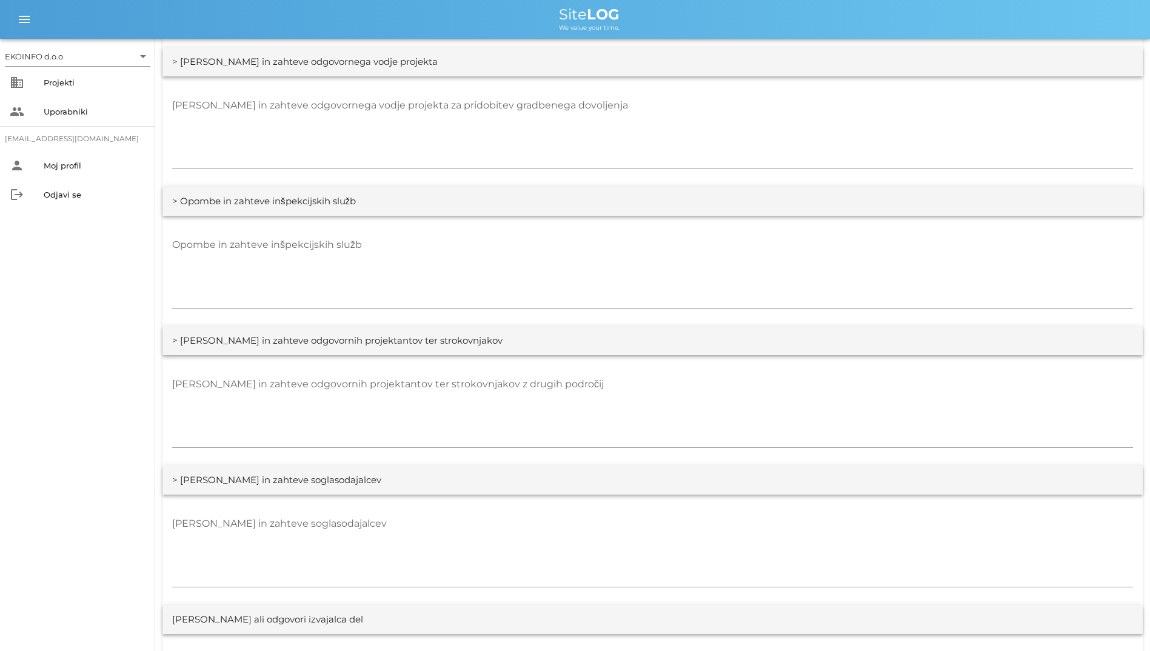
scroll to position [2322, 0]
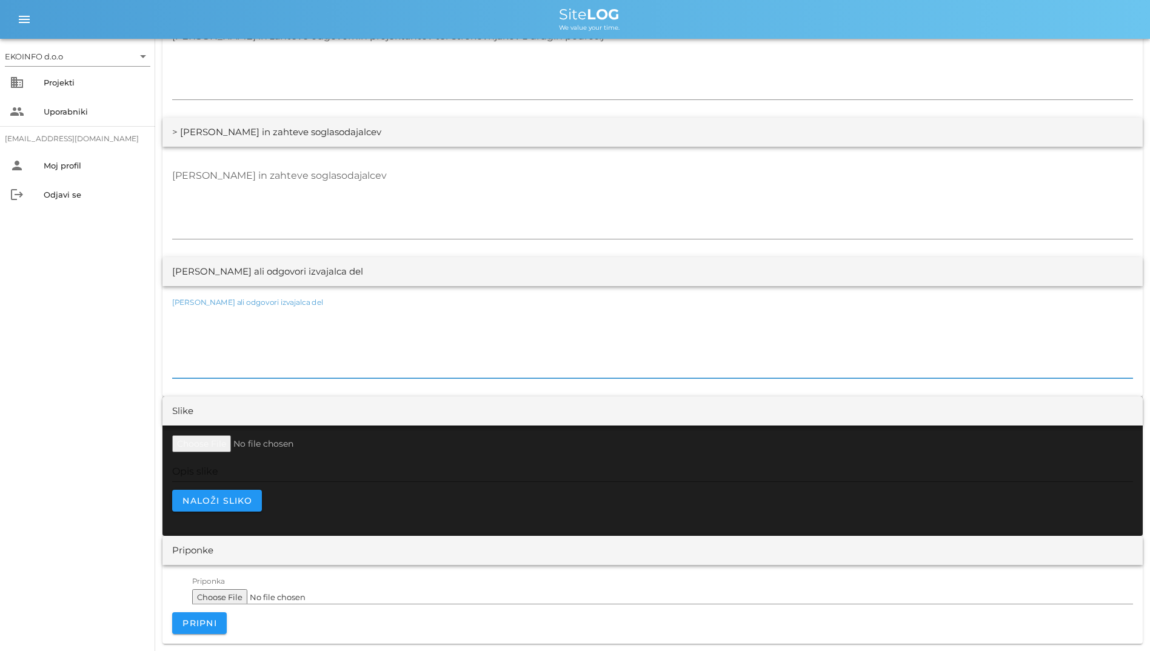
click at [471, 349] on textarea "[PERSON_NAME] ali odgovori izvajalca del" at bounding box center [652, 342] width 961 height 73
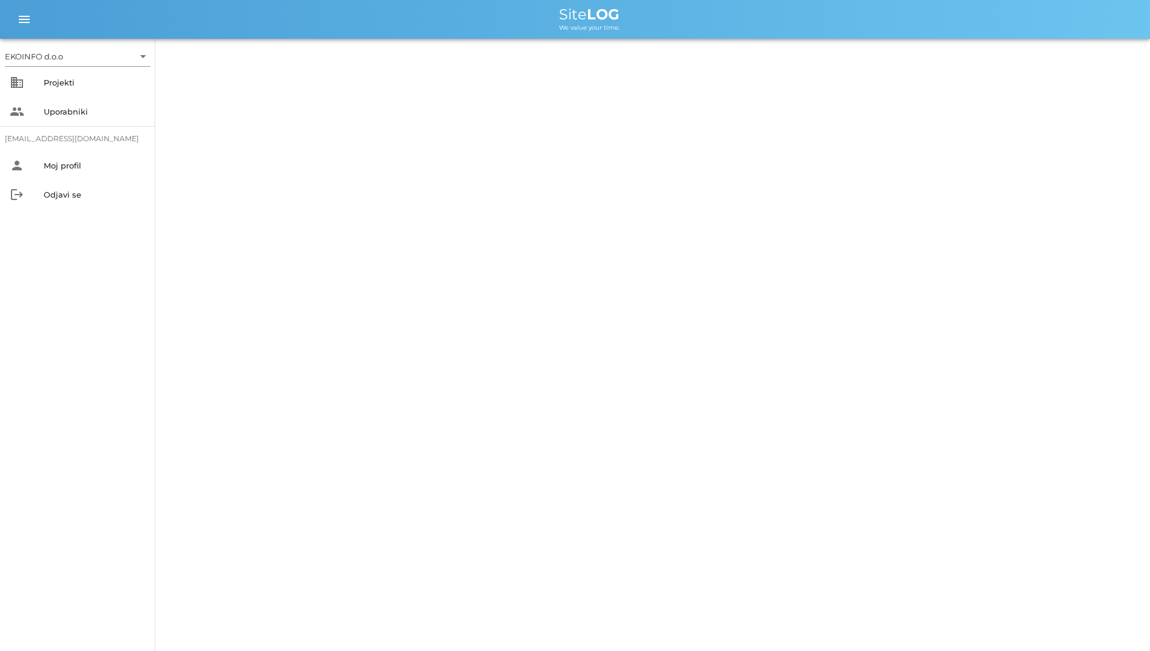
drag, startPoint x: 0, startPoint y: 0, endPoint x: 330, endPoint y: 408, distance: 524.8
click at [330, 408] on div "EKOINFO d.o.o arrow_drop_down business Projekti people Uporabniki student2@info…" at bounding box center [575, 325] width 1150 height 651
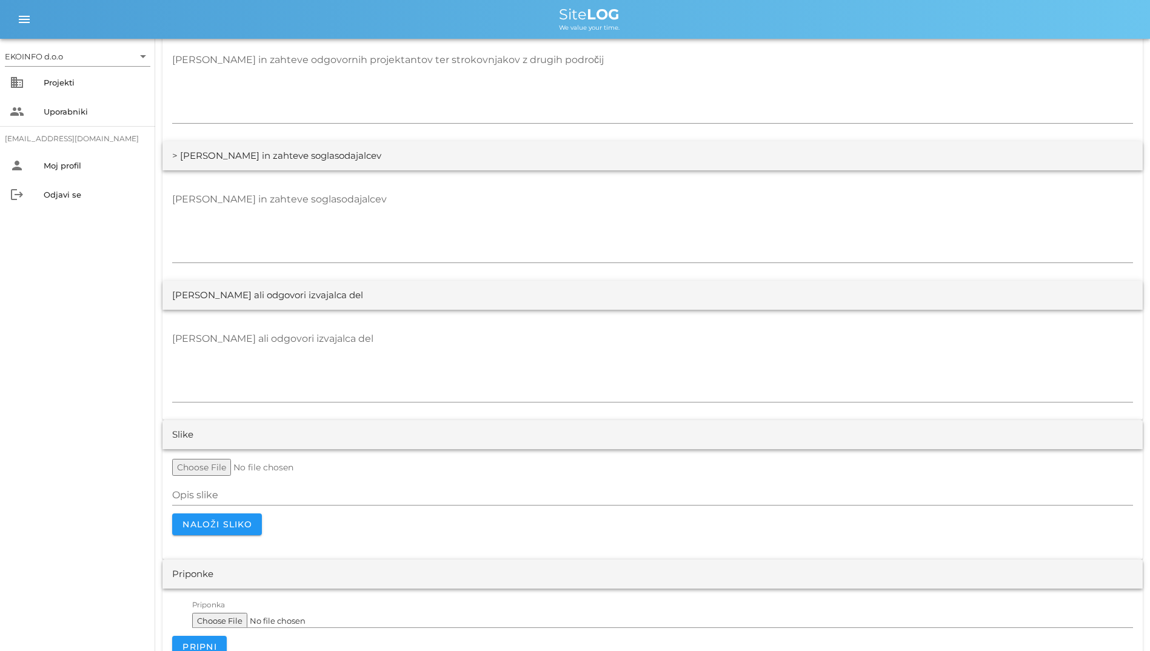
scroll to position [2322, 0]
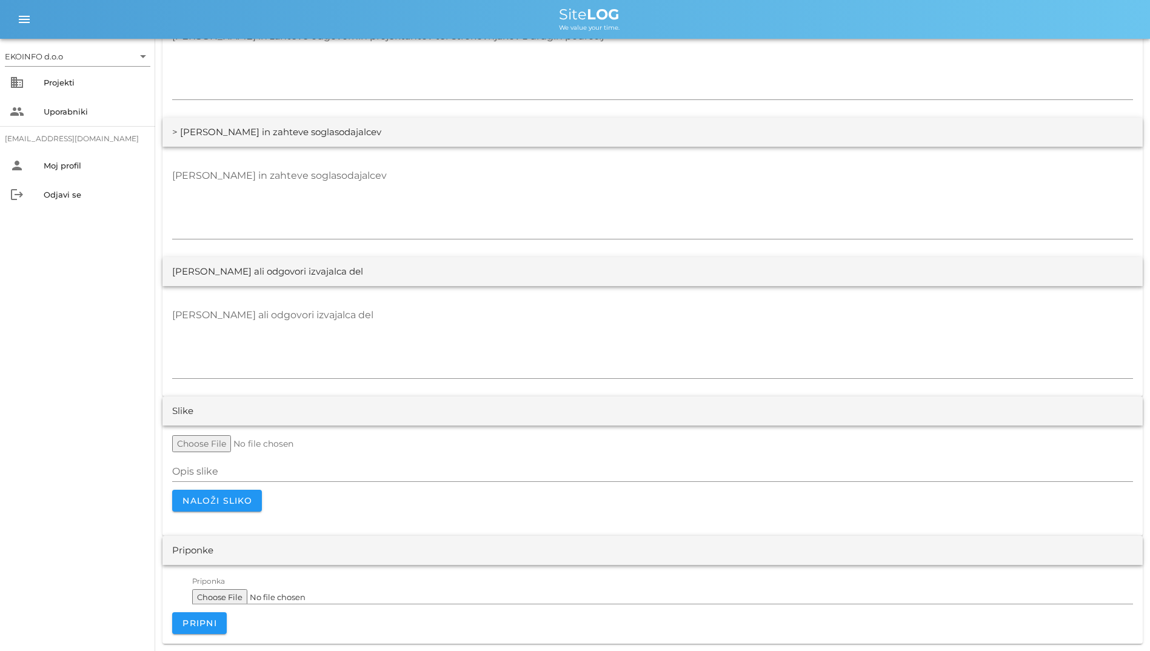
click at [318, 448] on input "file" at bounding box center [265, 443] width 186 height 17
click at [560, 382] on div at bounding box center [652, 382] width 961 height 8
click at [554, 372] on textarea "[PERSON_NAME] ali odgovori izvajalca del" at bounding box center [652, 342] width 961 height 73
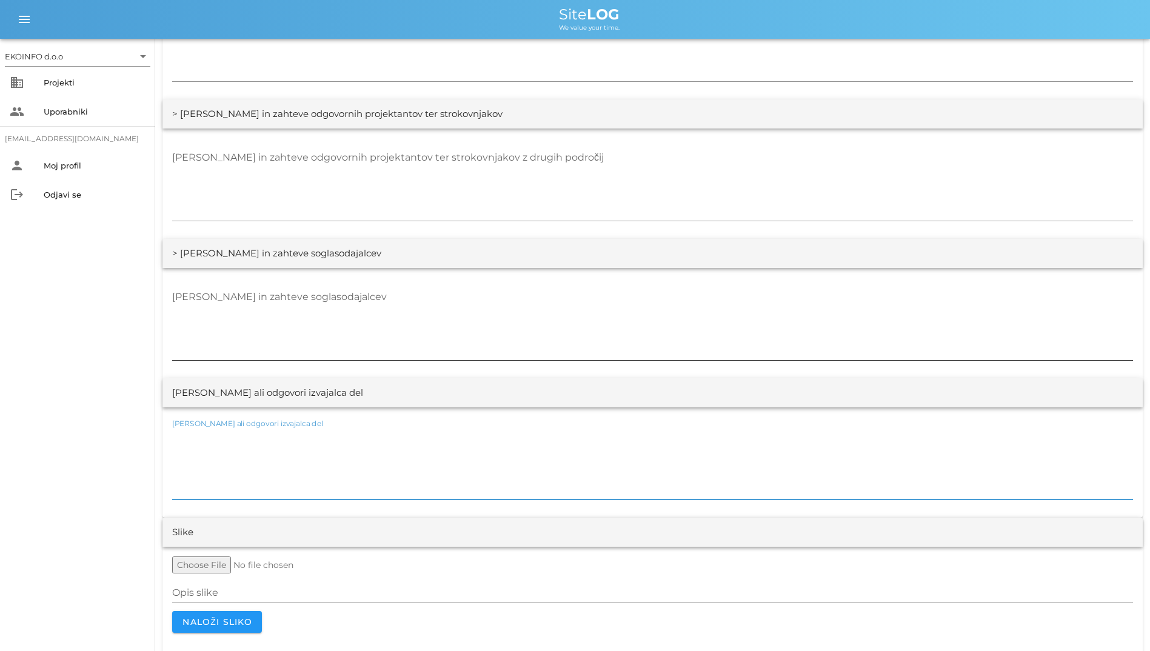
click at [556, 344] on textarea "[PERSON_NAME] in zahteve soglasodajalcev" at bounding box center [652, 323] width 961 height 73
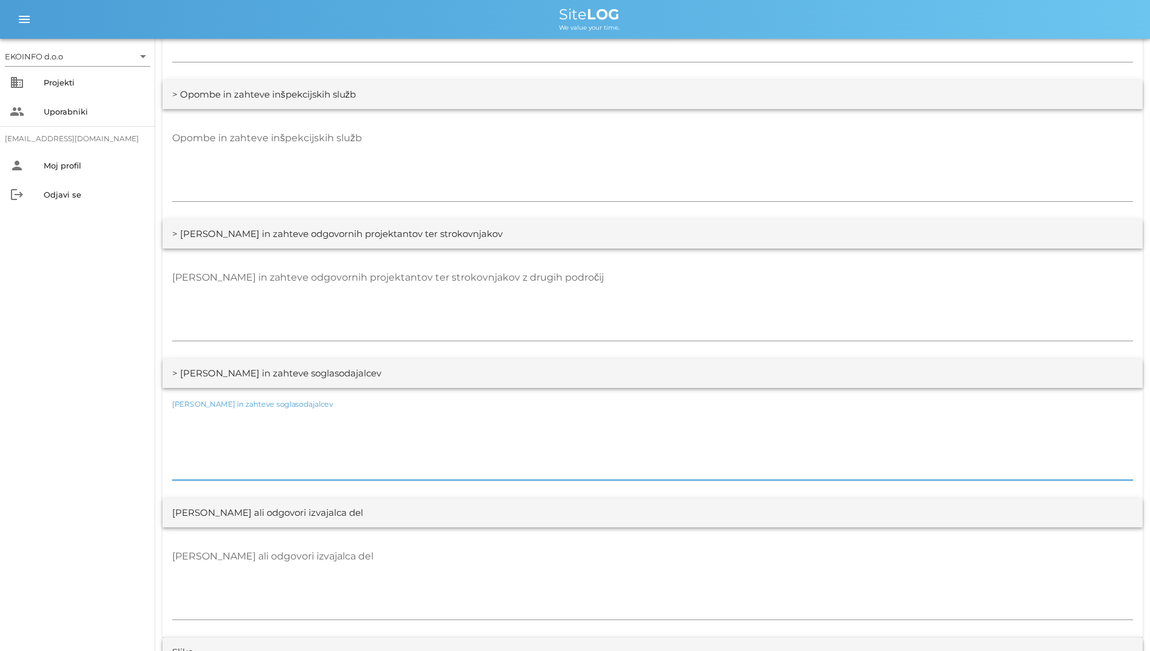
scroll to position [2079, 0]
click at [557, 344] on div at bounding box center [652, 346] width 961 height 8
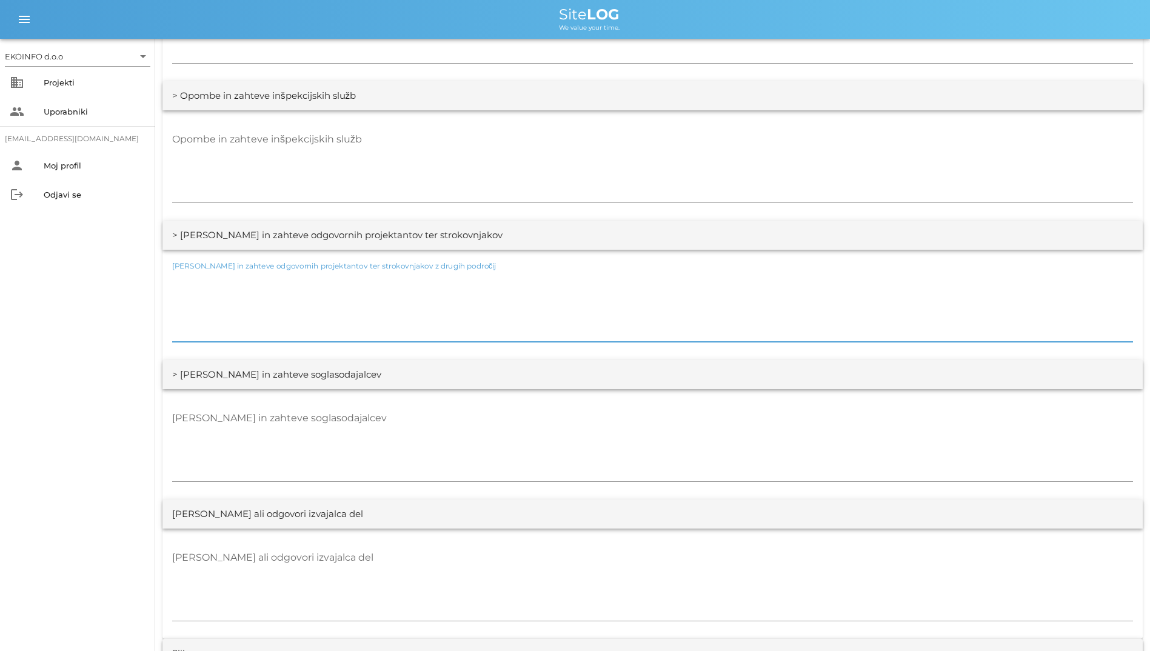
click at [557, 338] on textarea "[PERSON_NAME] in zahteve odgovornih projektantov ter strokovnjakov z drugih pod…" at bounding box center [652, 305] width 961 height 73
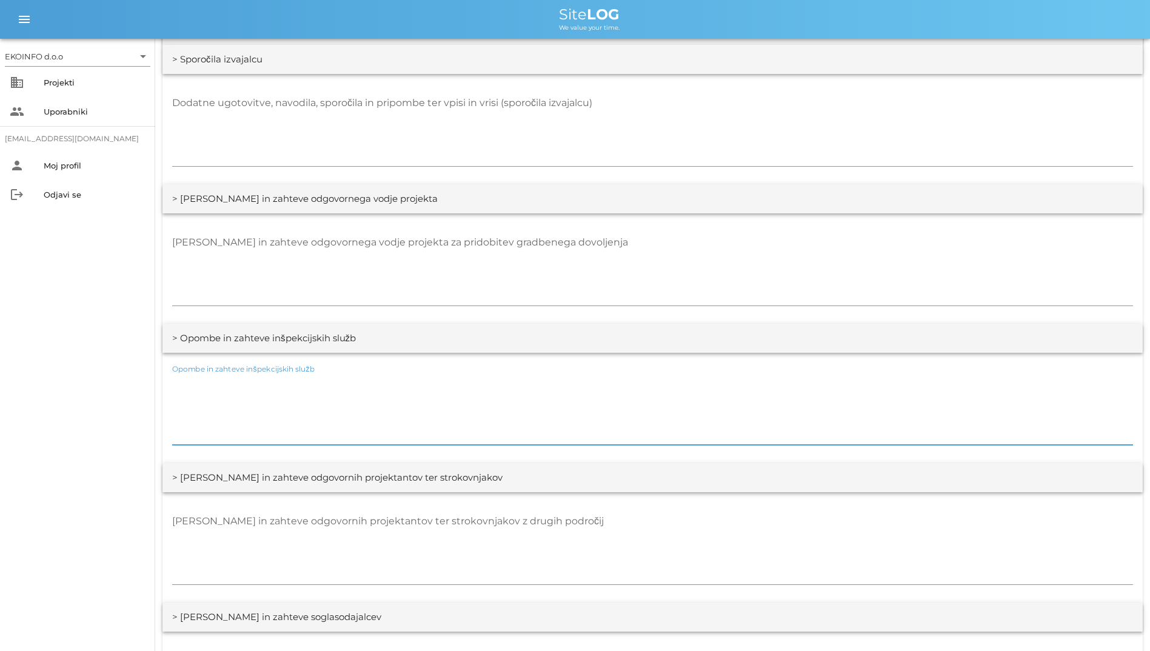
click at [490, 401] on textarea "Opombe in zahteve inšpekcijskih služb" at bounding box center [652, 408] width 961 height 73
click at [522, 258] on textarea "[PERSON_NAME] in zahteve odgovornega vodje projekta za pridobitev gradbenega do…" at bounding box center [652, 269] width 961 height 73
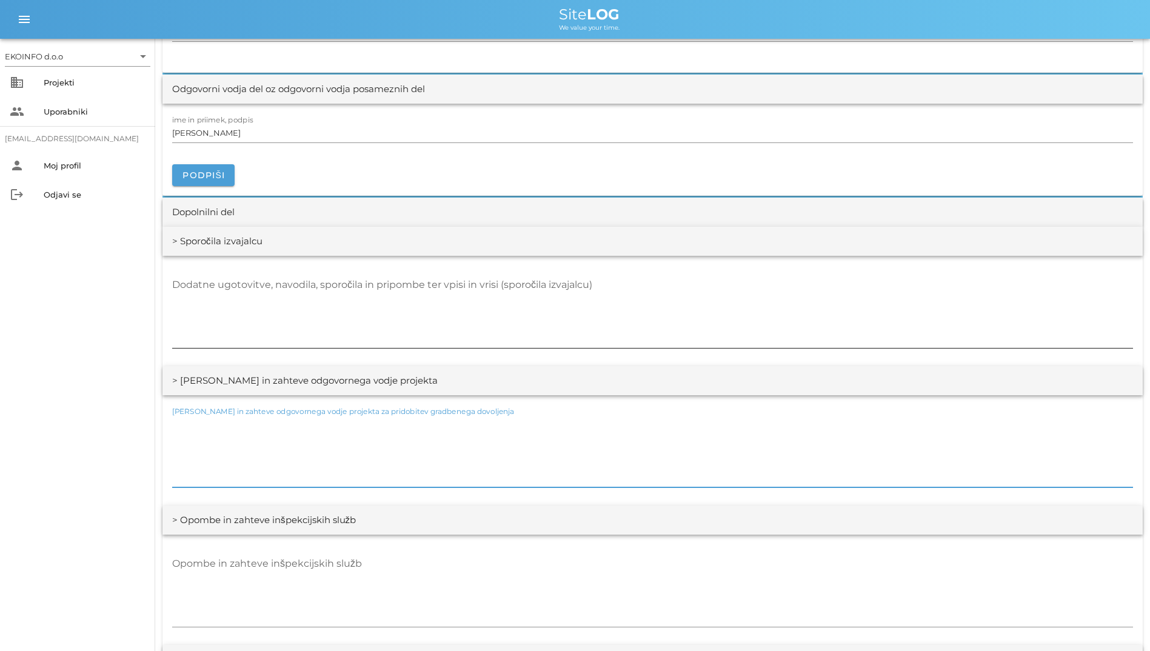
click at [560, 330] on textarea "Dodatne ugotovitve, navodila, sporočila in pripombe ter vpisi in vrisi (sporoči…" at bounding box center [652, 311] width 961 height 73
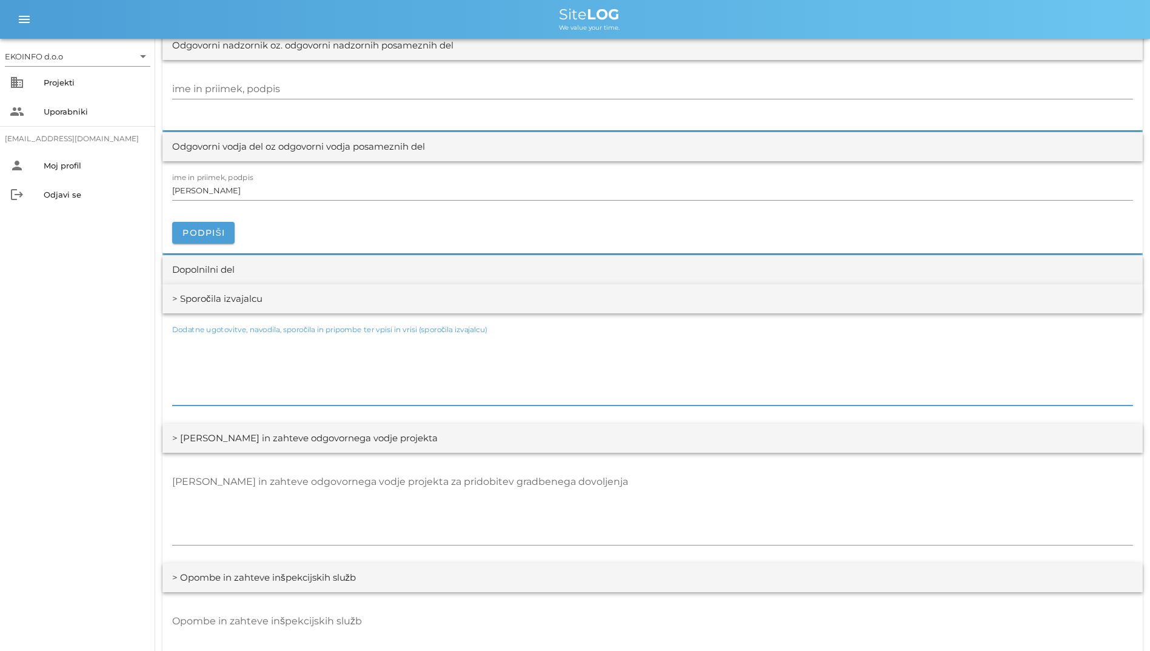
scroll to position [1472, 0]
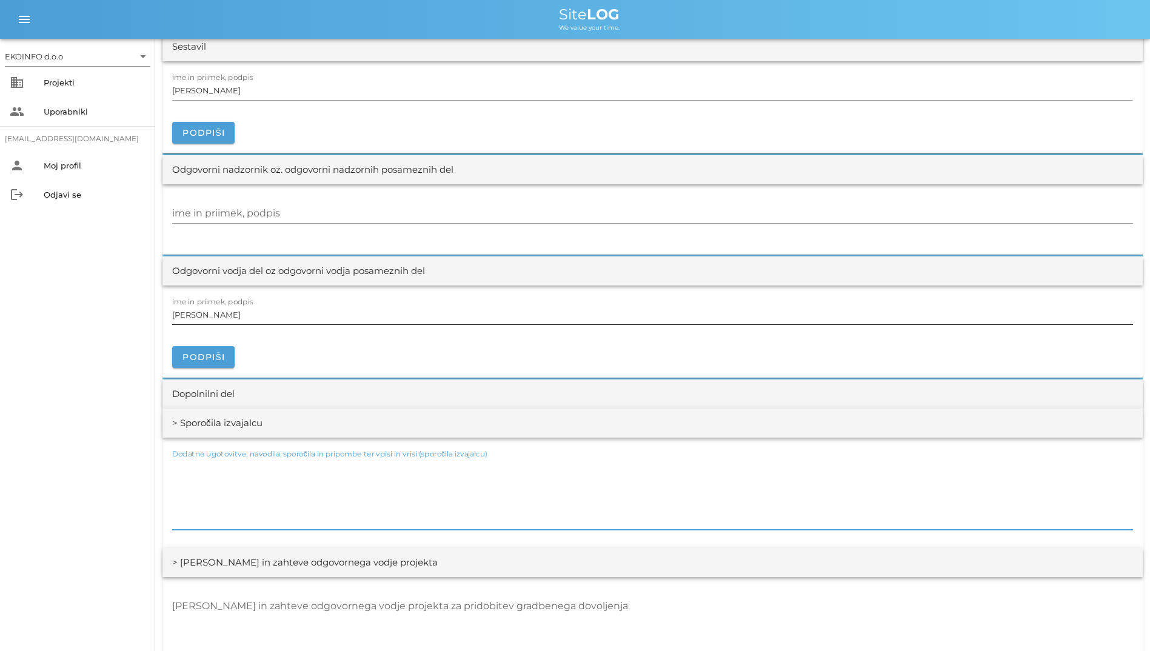
click at [548, 320] on input "[PERSON_NAME]" at bounding box center [652, 314] width 961 height 19
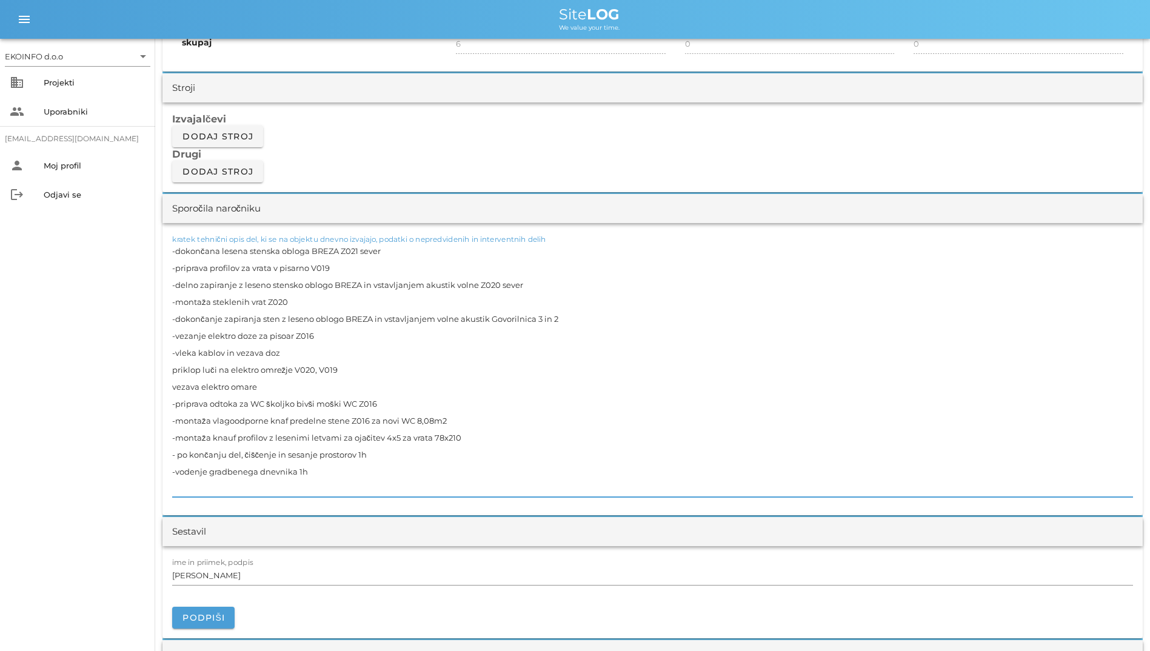
click at [486, 303] on textarea "-dokončana lesena stenska obloga BREZA Z021 sever -priprava profilov za vrata v…" at bounding box center [652, 370] width 961 height 255
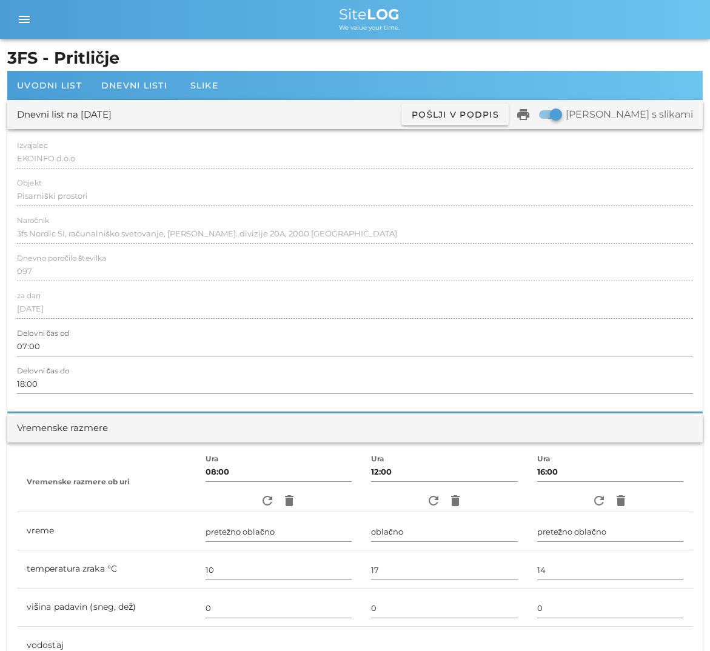
scroll to position [2322, 0]
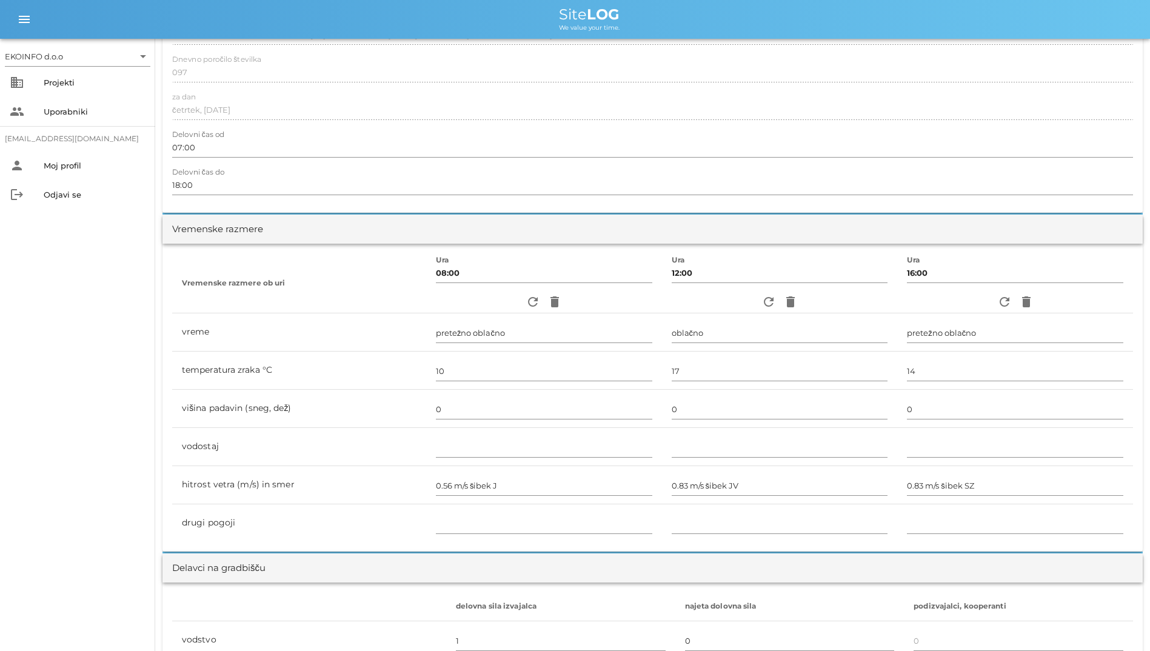
scroll to position [425, 0]
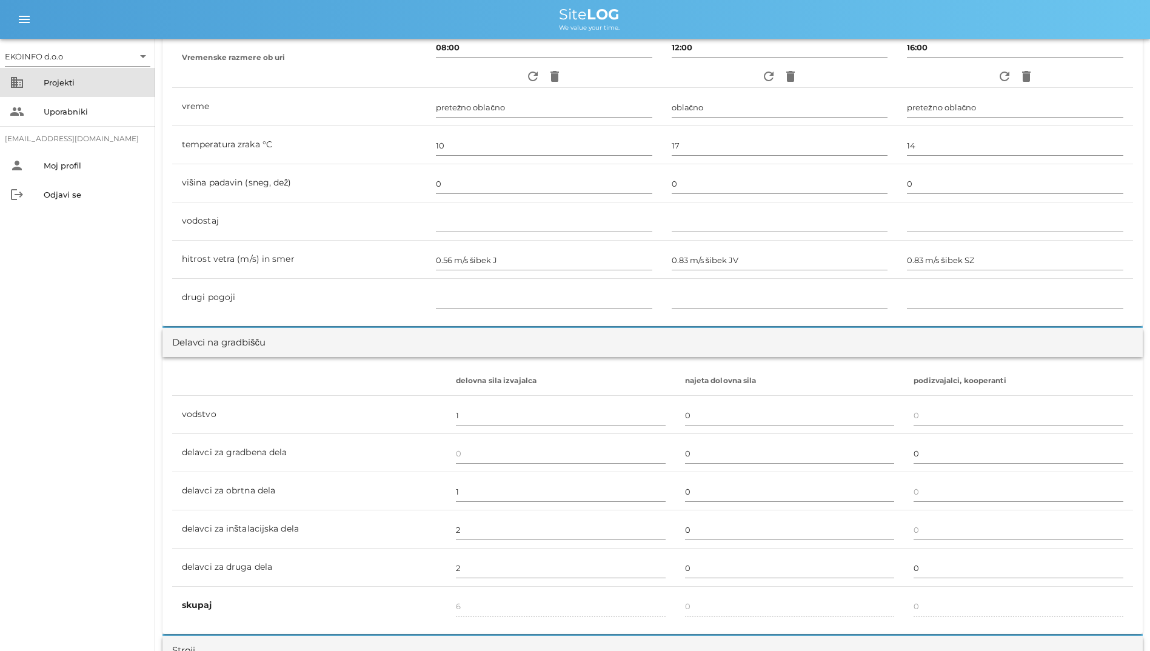
click at [64, 75] on div "Projekti" at bounding box center [95, 82] width 102 height 19
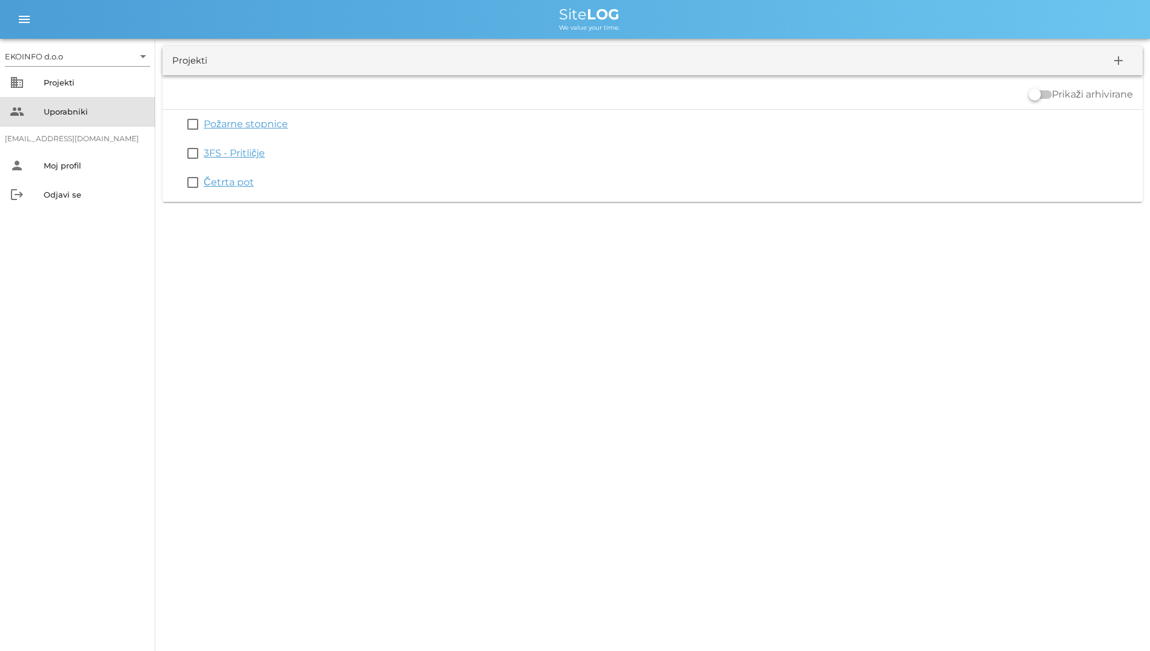
click at [61, 106] on div "Uporabniki" at bounding box center [95, 111] width 102 height 19
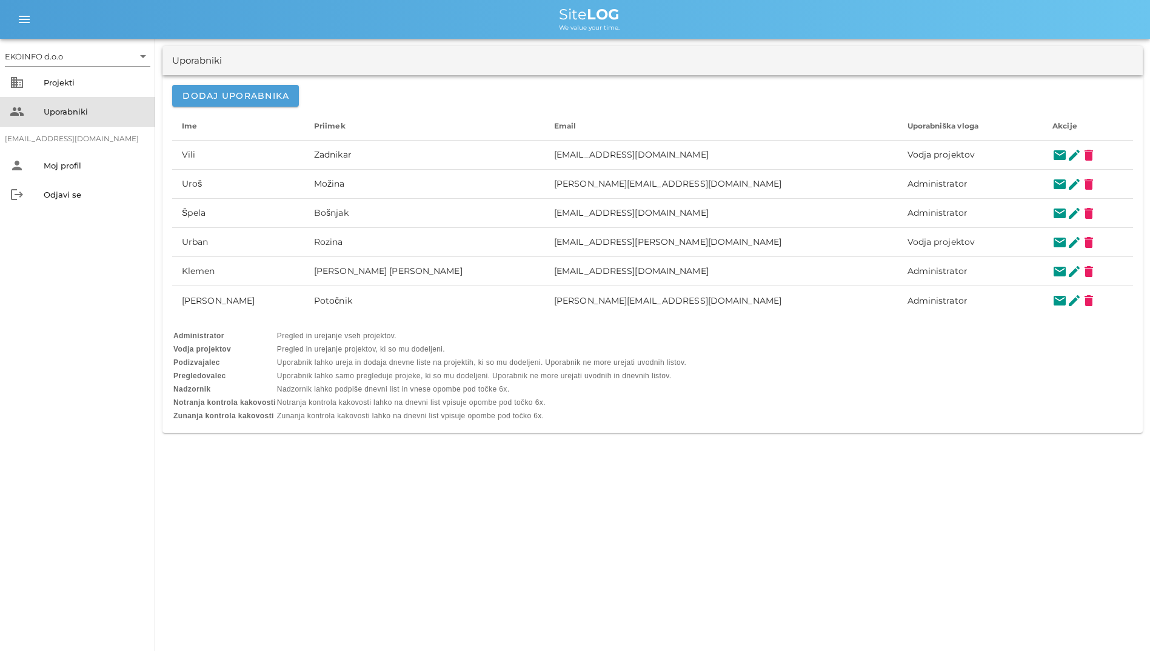
click at [61, 106] on div "Uporabniki" at bounding box center [95, 111] width 102 height 19
drag, startPoint x: 192, startPoint y: 338, endPoint x: 492, endPoint y: 485, distance: 334.2
click at [492, 485] on div "EKOINFO d.o.o arrow_drop_down business Projekti people Uporabniki [EMAIL_ADDRES…" at bounding box center [575, 325] width 1150 height 651
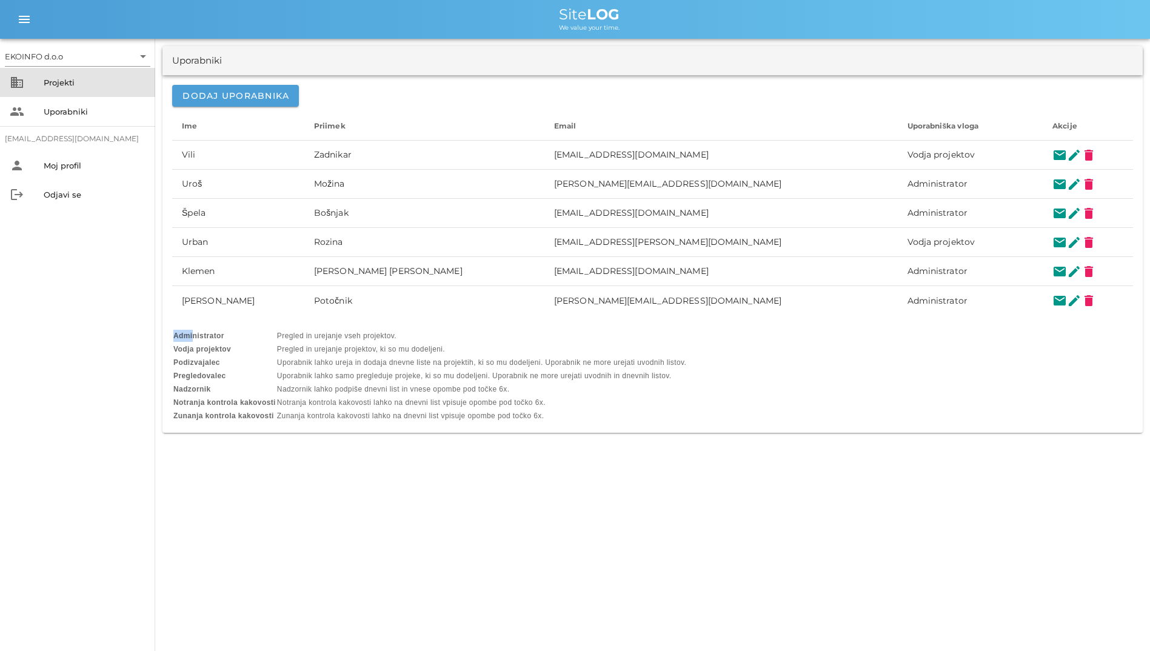
click at [51, 78] on div "Projekti" at bounding box center [95, 83] width 102 height 10
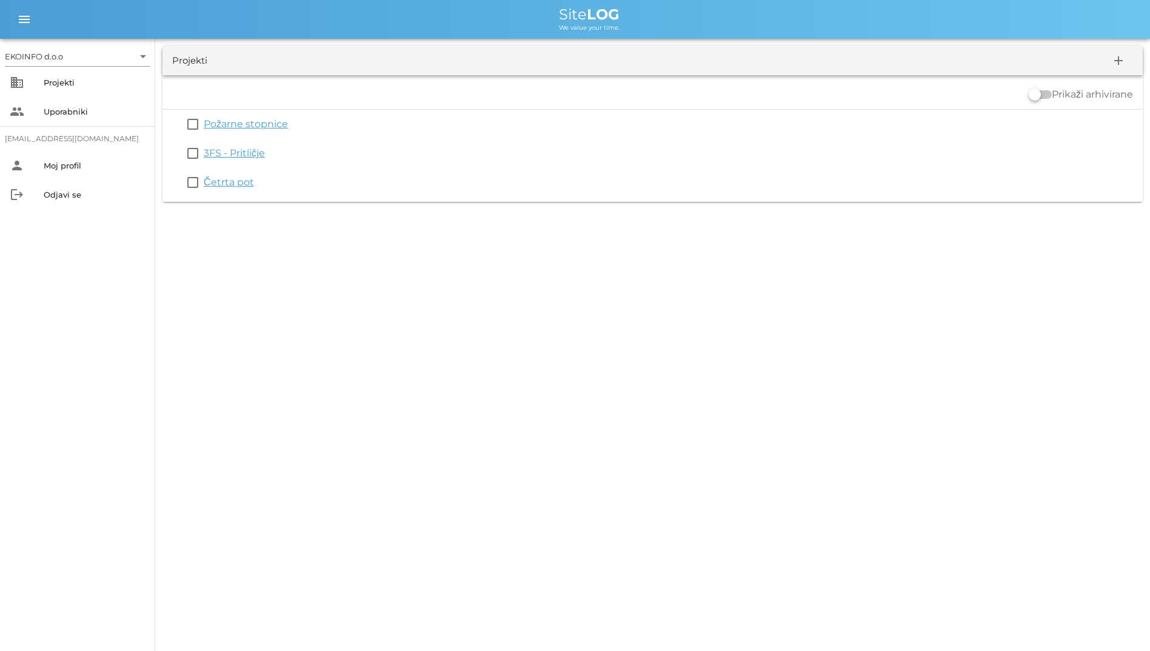
drag, startPoint x: 170, startPoint y: 62, endPoint x: 318, endPoint y: 208, distance: 208.0
click at [318, 208] on div "Projekti add Prikaži arhivirane check_box_outline_blank Požarne stopnice check_…" at bounding box center [652, 124] width 995 height 170
click at [61, 118] on div "Uporabniki" at bounding box center [95, 111] width 102 height 19
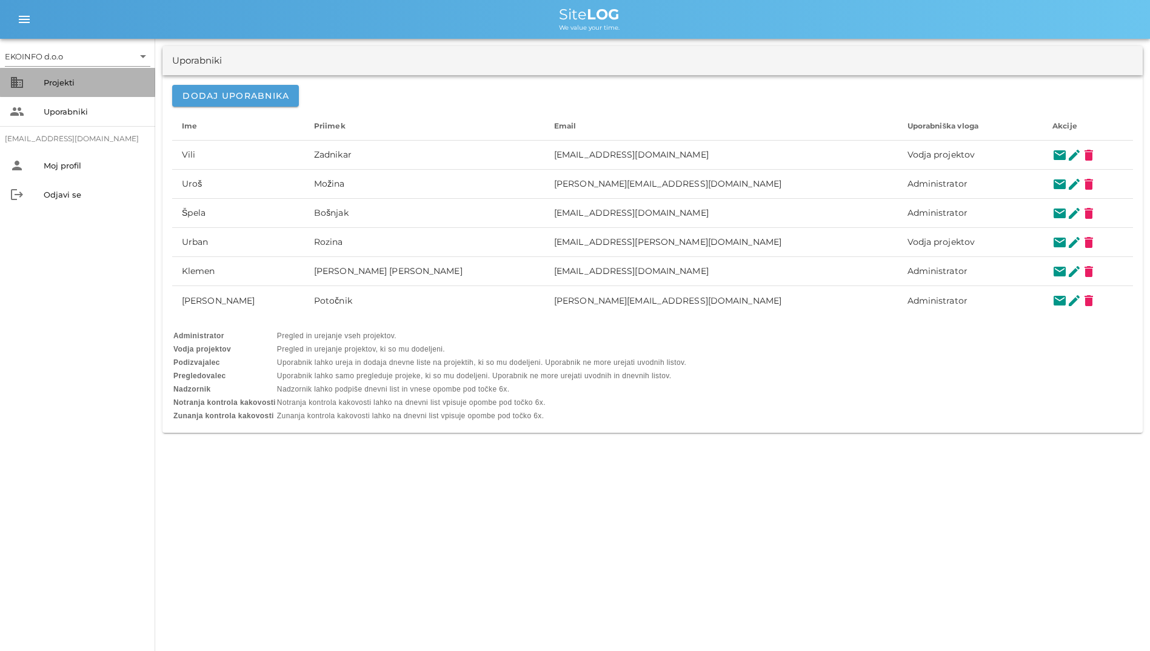
click at [65, 83] on div "Projekti" at bounding box center [95, 83] width 102 height 10
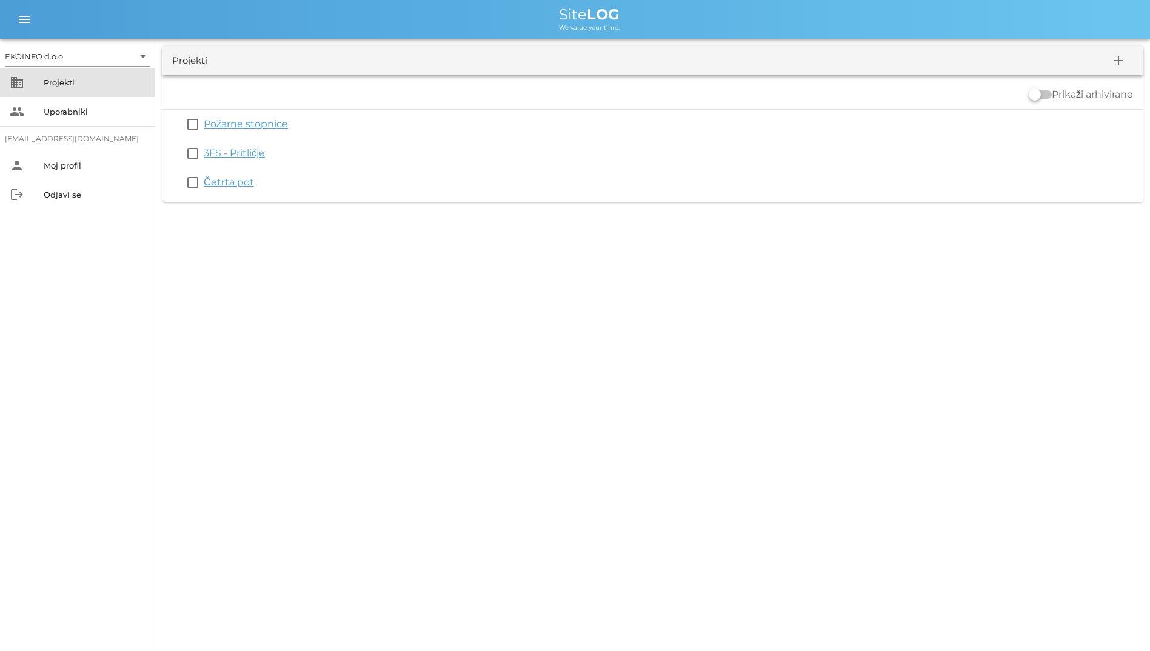
click at [58, 86] on div "Projekti" at bounding box center [95, 83] width 102 height 10
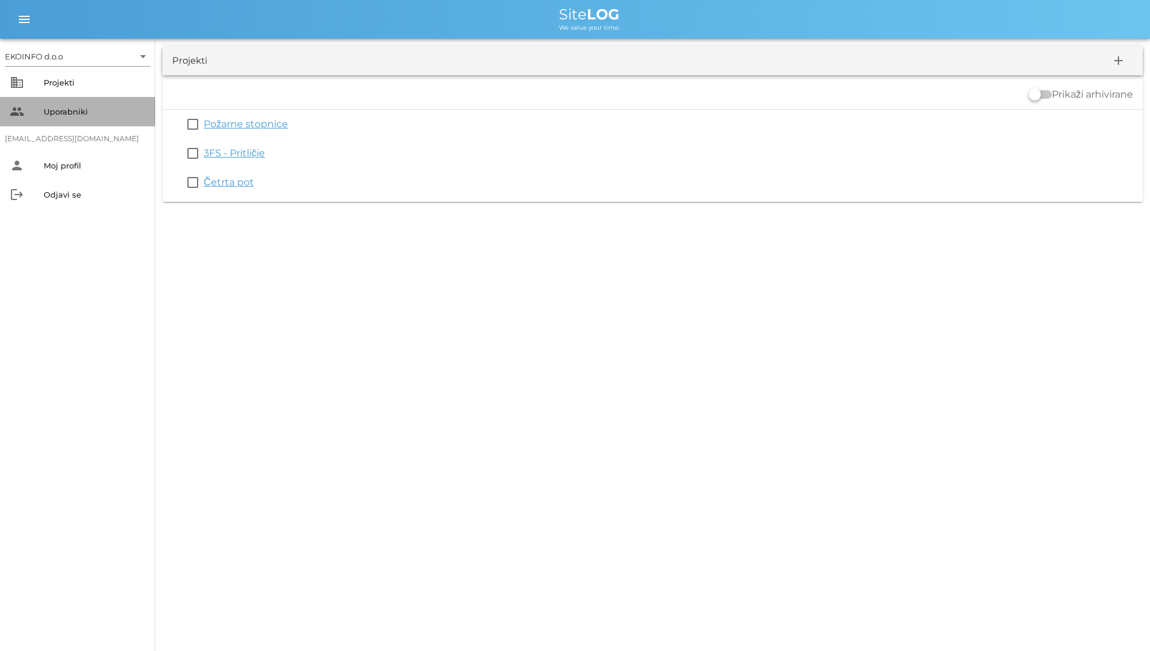
click at [85, 119] on div "Uporabniki" at bounding box center [95, 111] width 102 height 19
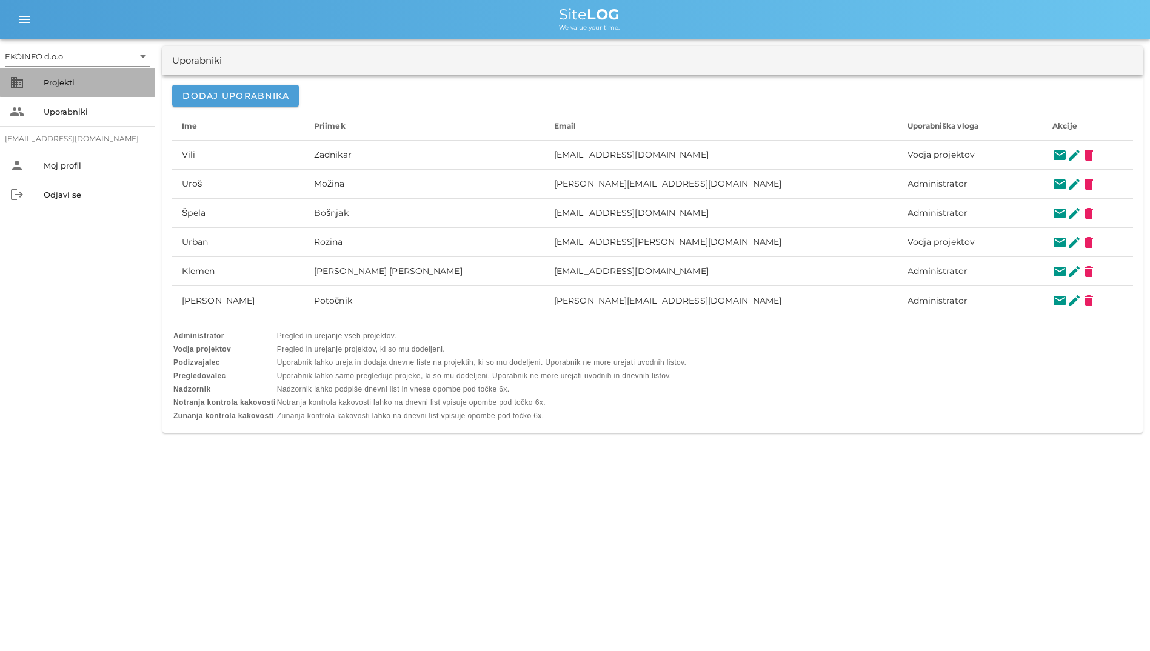
click at [110, 76] on div "Projekti" at bounding box center [95, 82] width 102 height 19
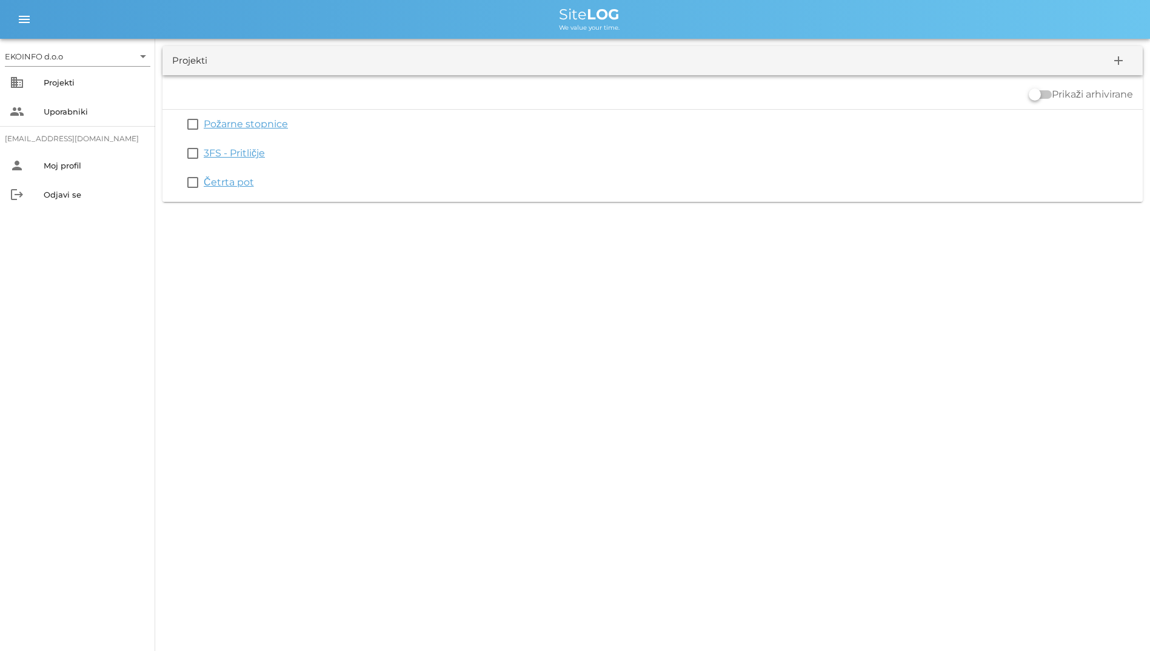
click at [242, 125] on link "Požarne stopnice" at bounding box center [246, 124] width 84 height 12
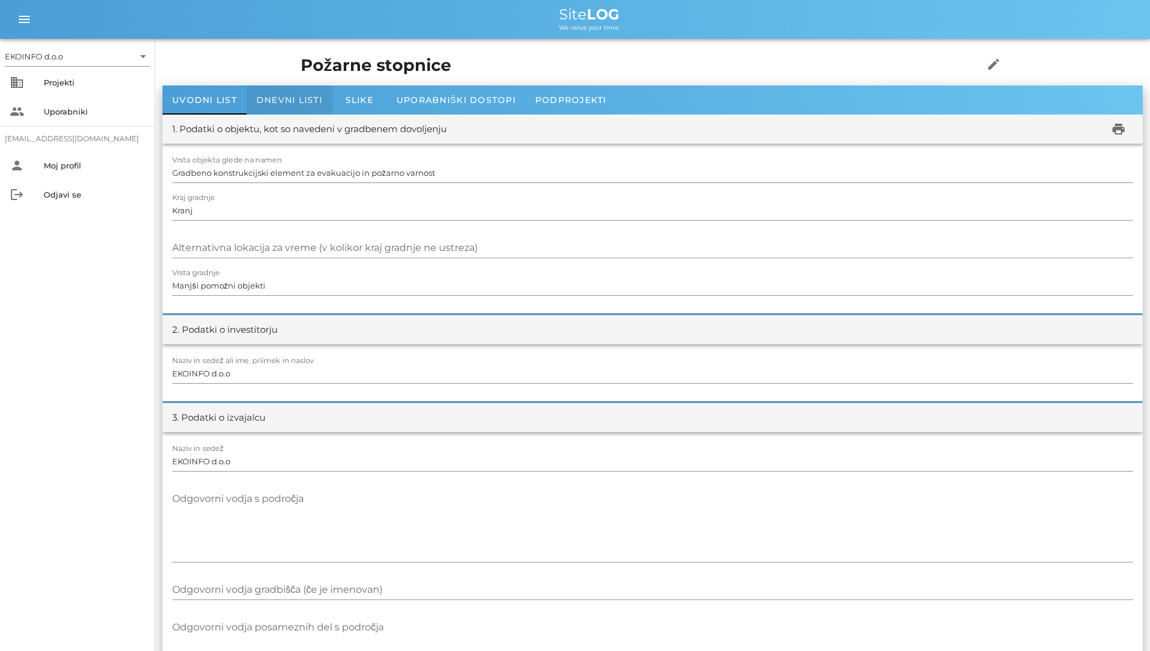
click at [299, 92] on div "Dnevni listi" at bounding box center [290, 100] width 86 height 29
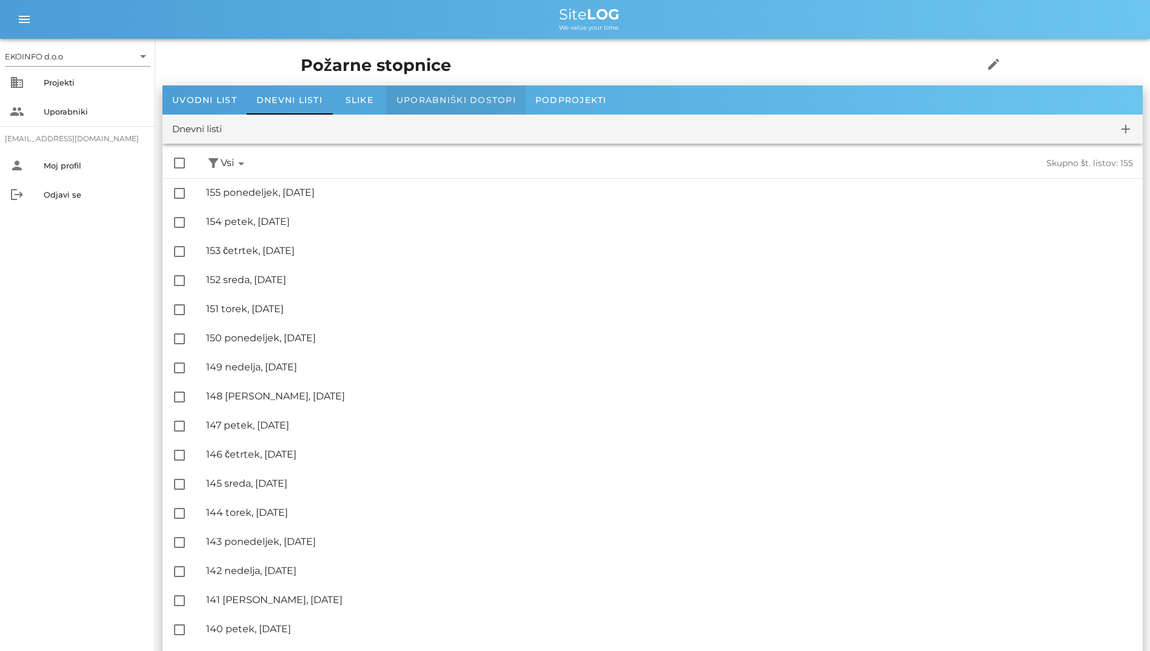
click at [420, 99] on span "Uporabniški dostopi" at bounding box center [456, 100] width 119 height 11
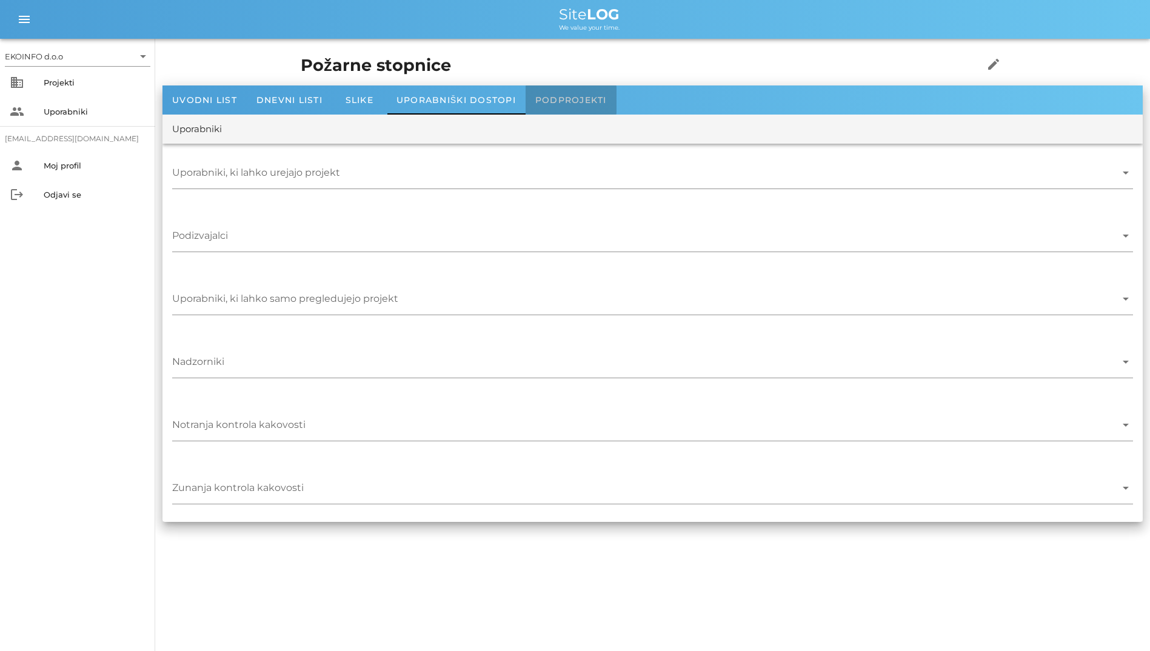
click at [574, 91] on div "Podprojekti" at bounding box center [571, 100] width 91 height 29
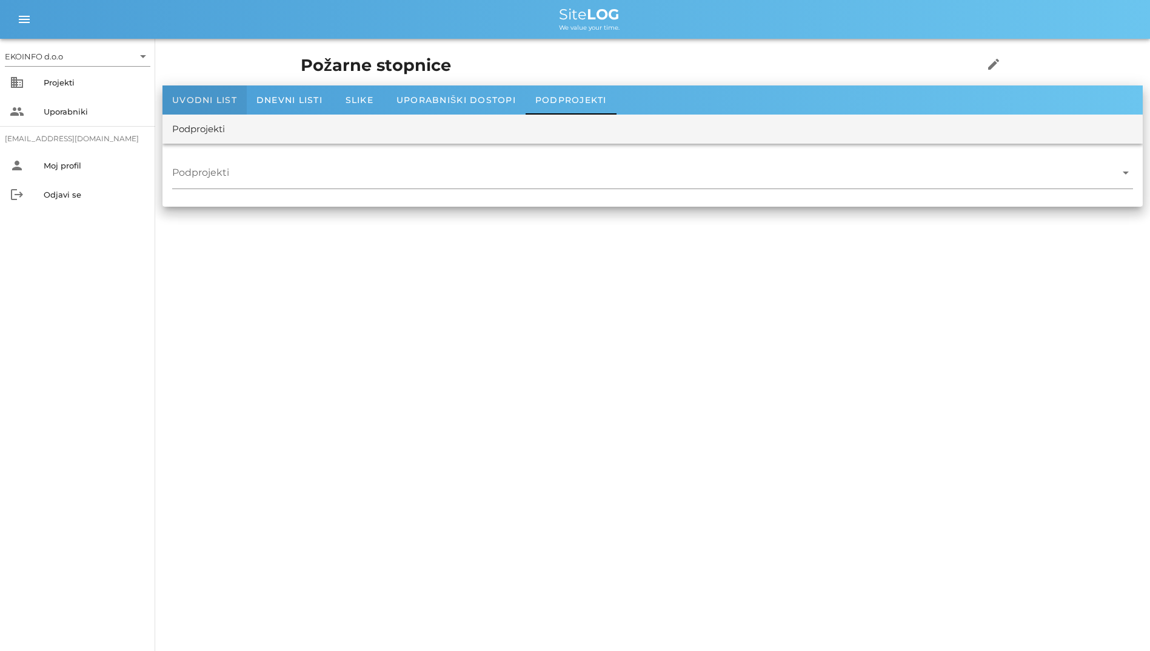
click at [211, 99] on span "Uvodni list" at bounding box center [204, 100] width 65 height 11
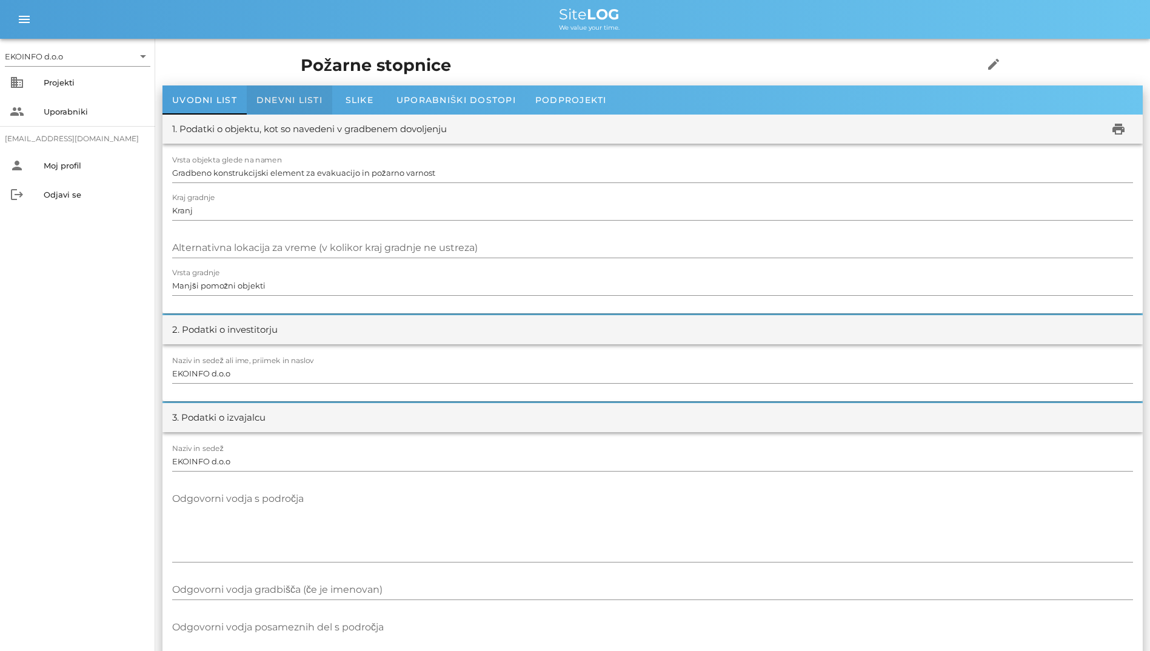
click at [294, 101] on span "Dnevni listi" at bounding box center [290, 100] width 66 height 11
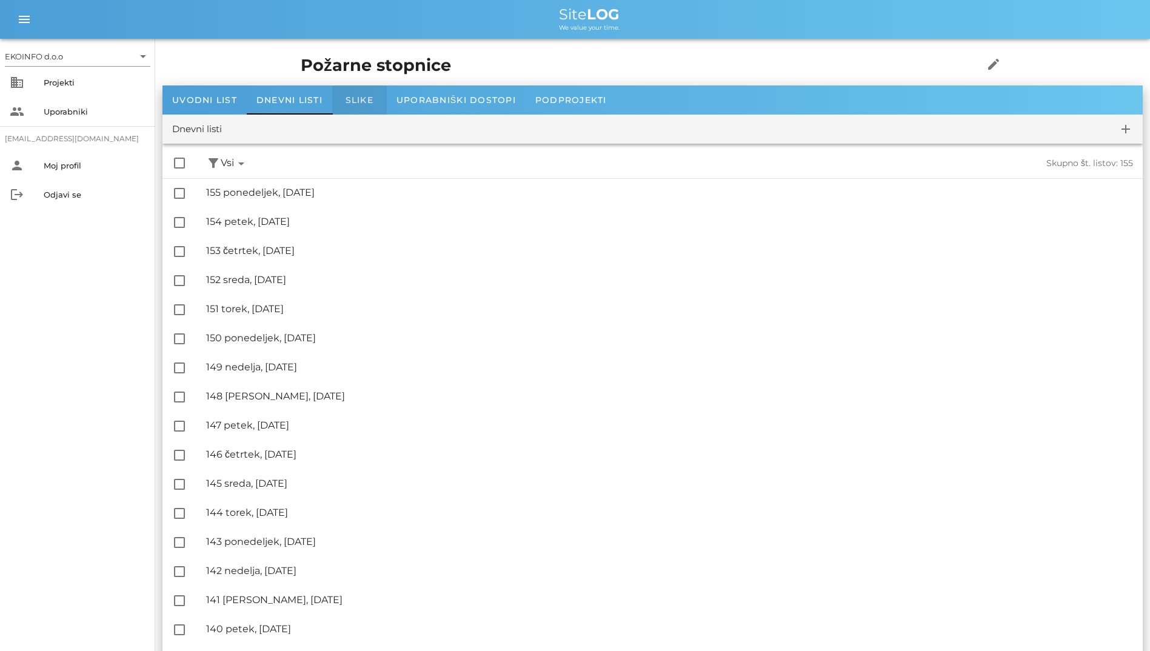
click at [335, 98] on div "Slike" at bounding box center [359, 100] width 55 height 29
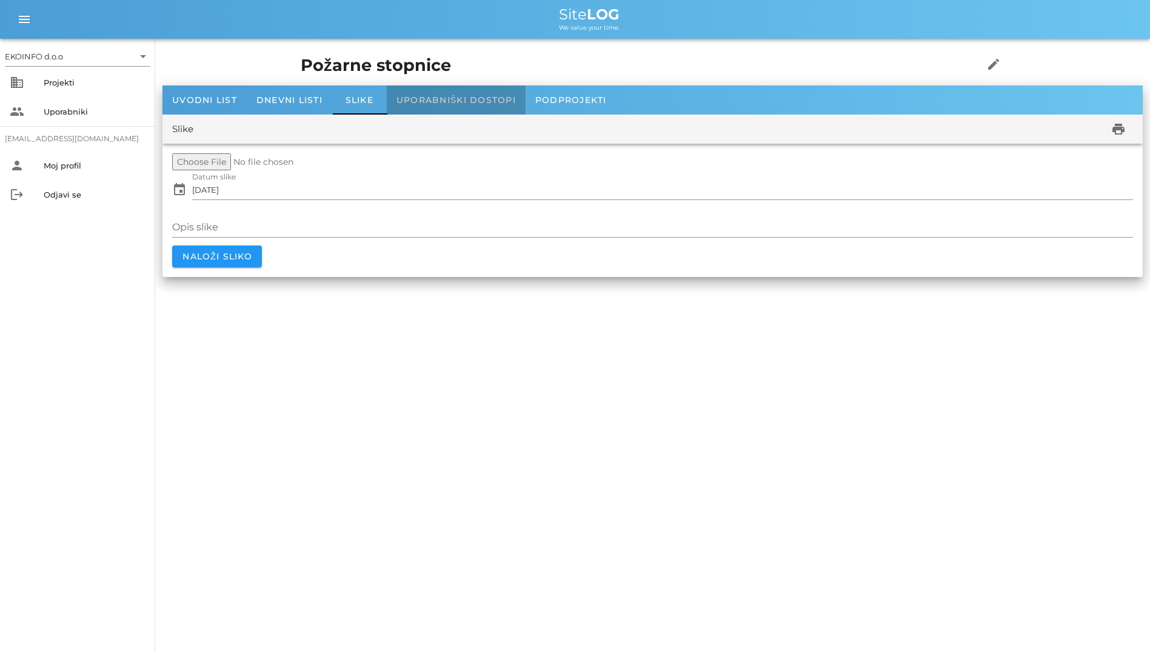
click at [443, 102] on span "Uporabniški dostopi" at bounding box center [456, 100] width 119 height 11
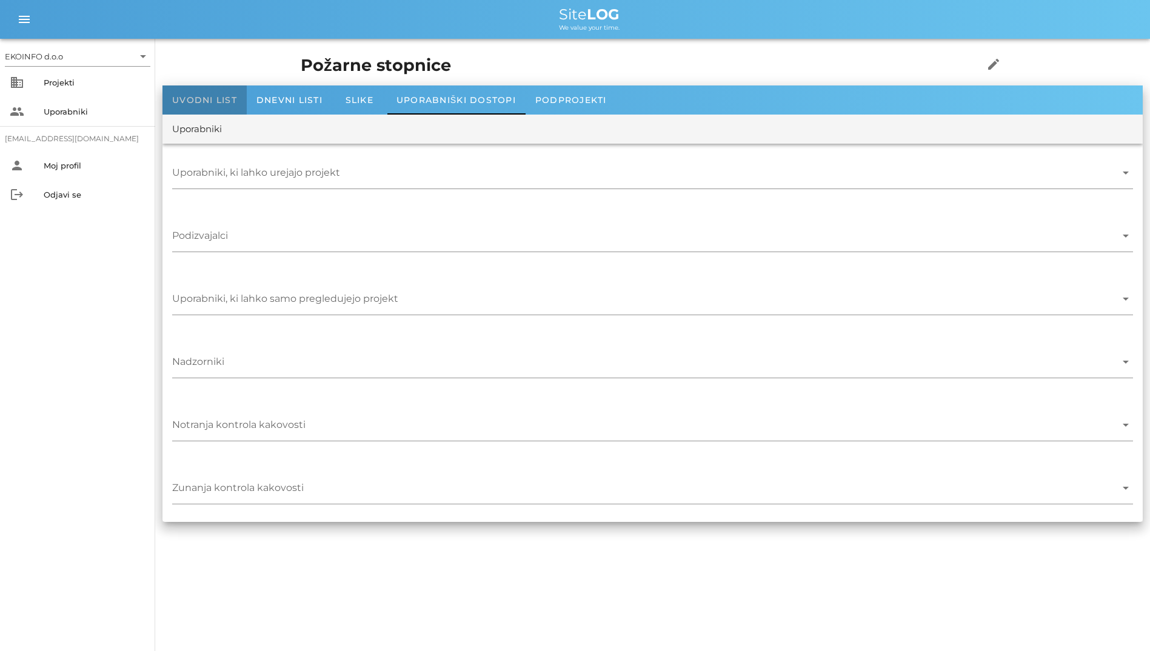
click at [204, 103] on span "Uvodni list" at bounding box center [204, 100] width 65 height 11
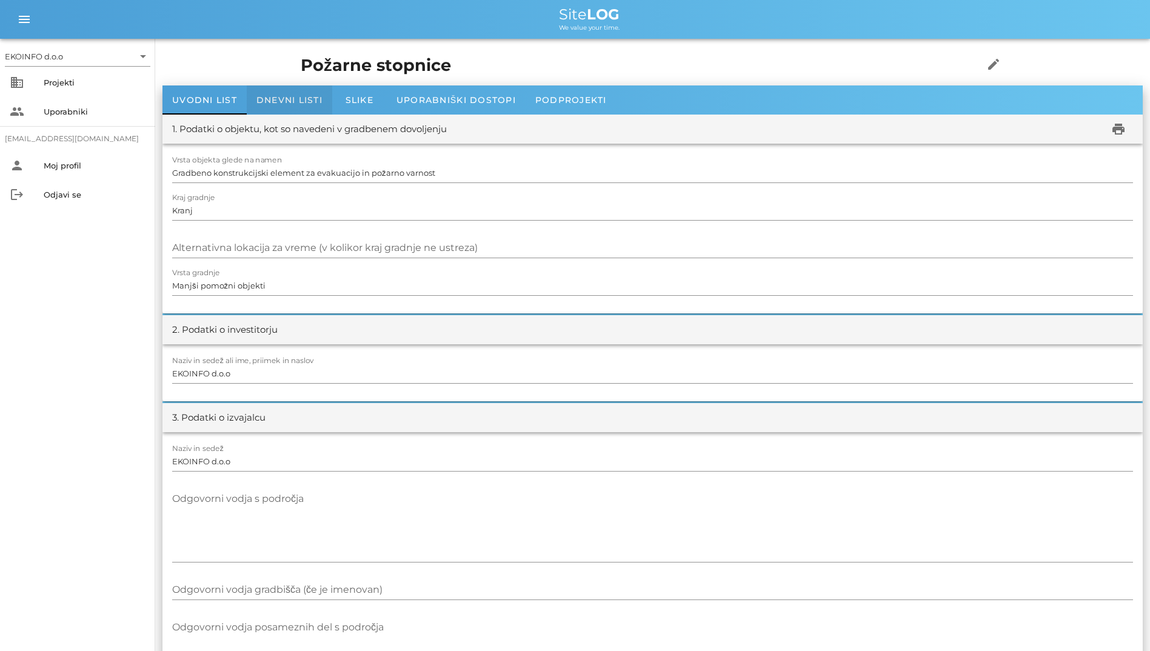
click at [309, 99] on span "Dnevni listi" at bounding box center [290, 100] width 66 height 11
